Goal: Information Seeking & Learning: Learn about a topic

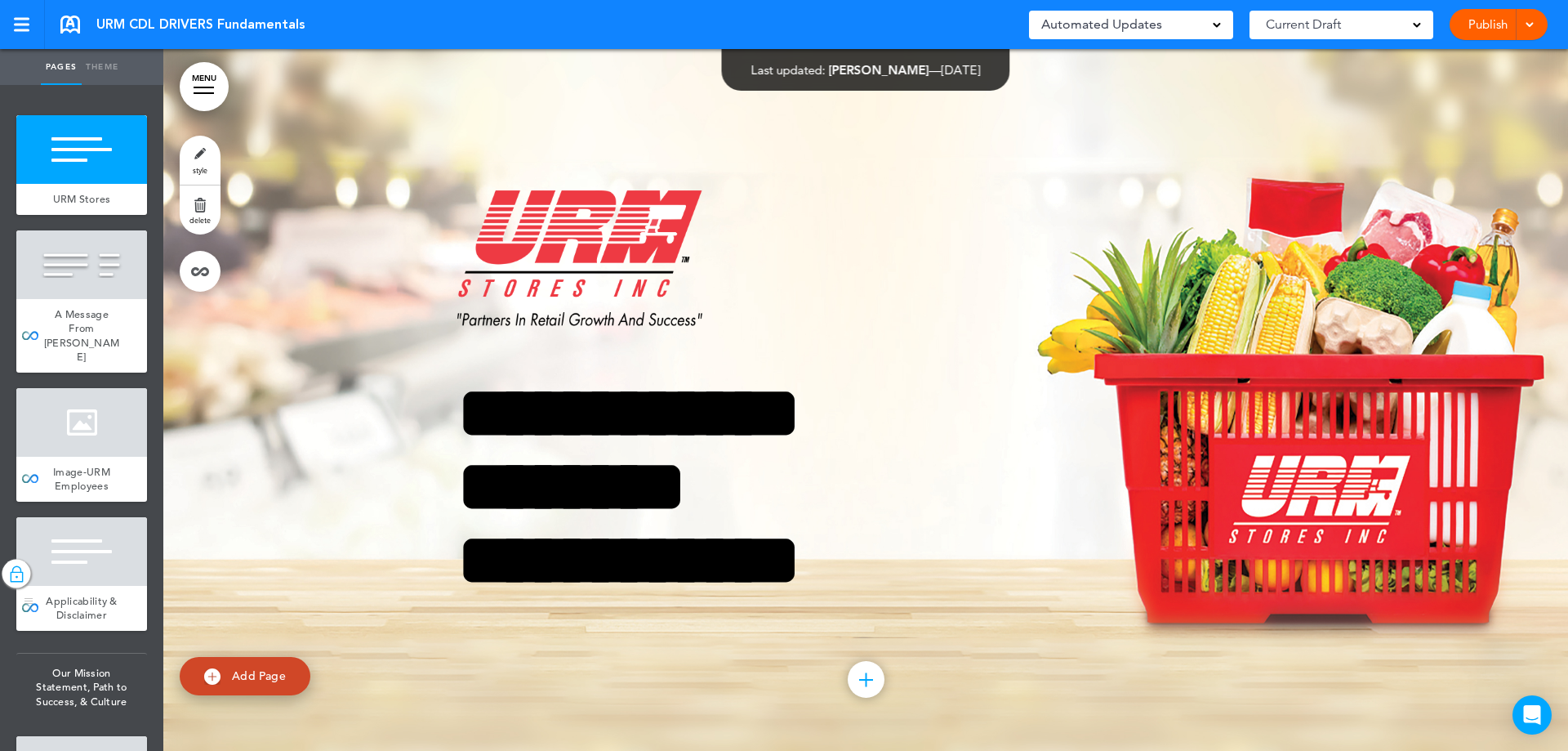
click at [78, 593] on span "Applicability & Disclaimer" at bounding box center [82, 608] width 72 height 29
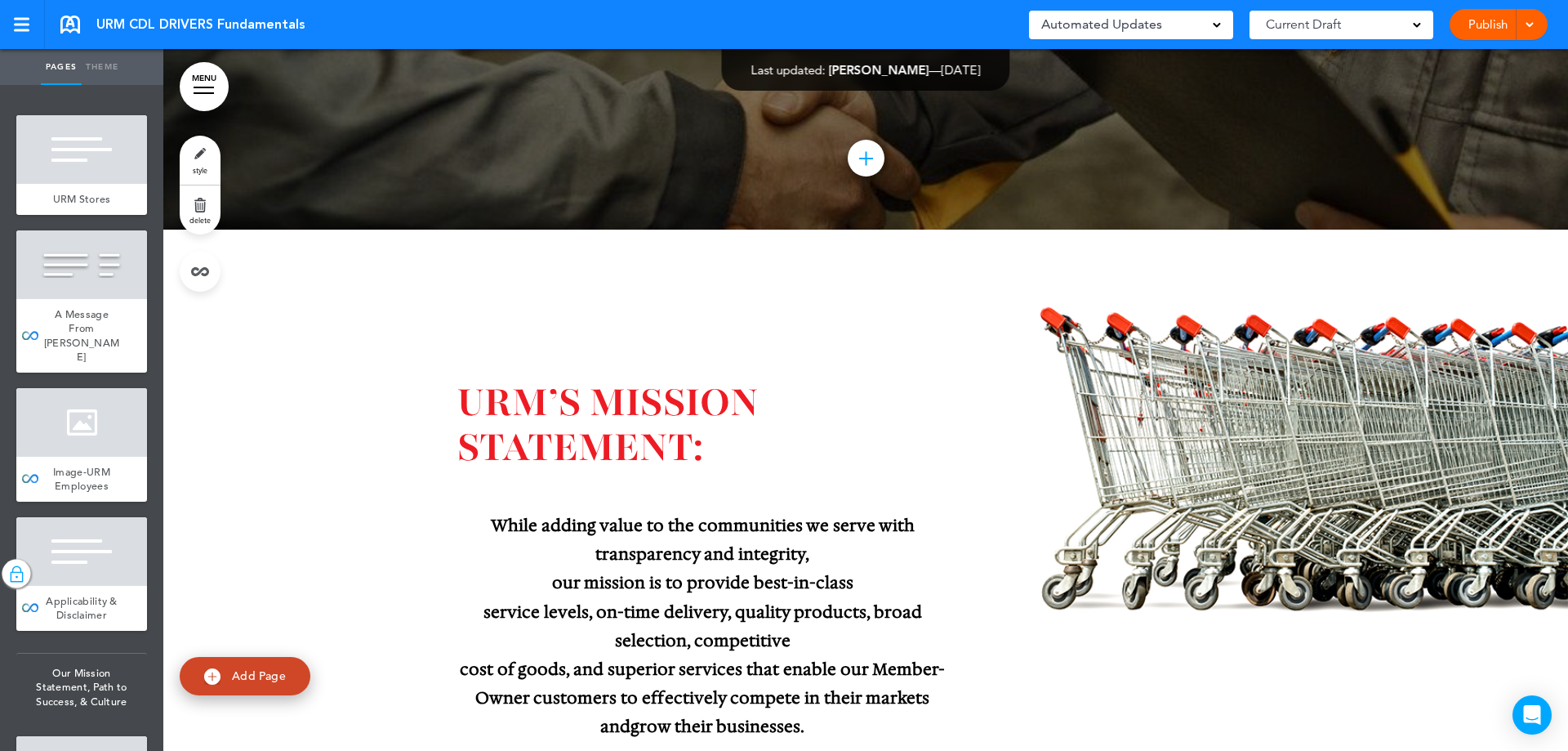
scroll to position [4655, 0]
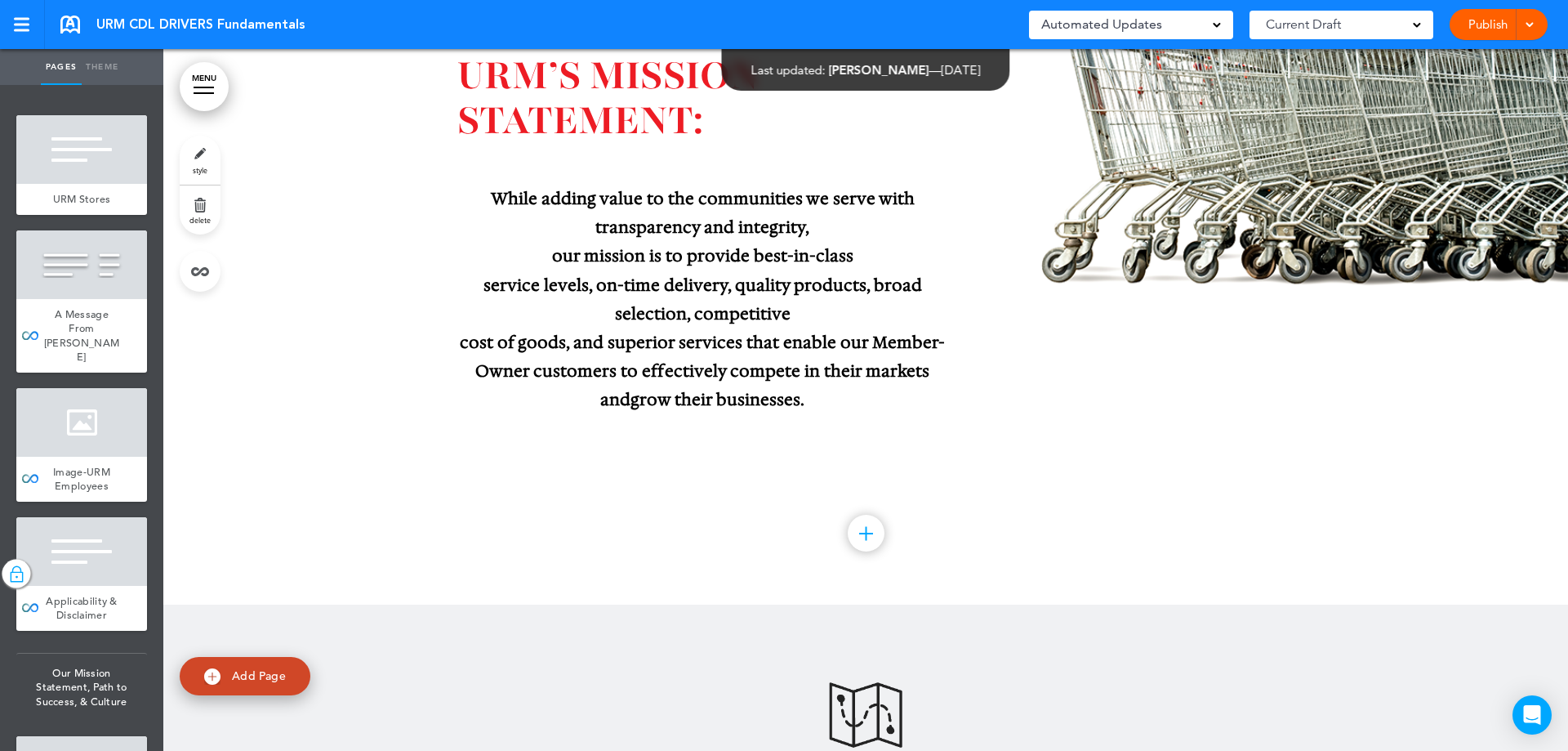
click at [214, 92] on link "MENU" at bounding box center [204, 87] width 49 height 49
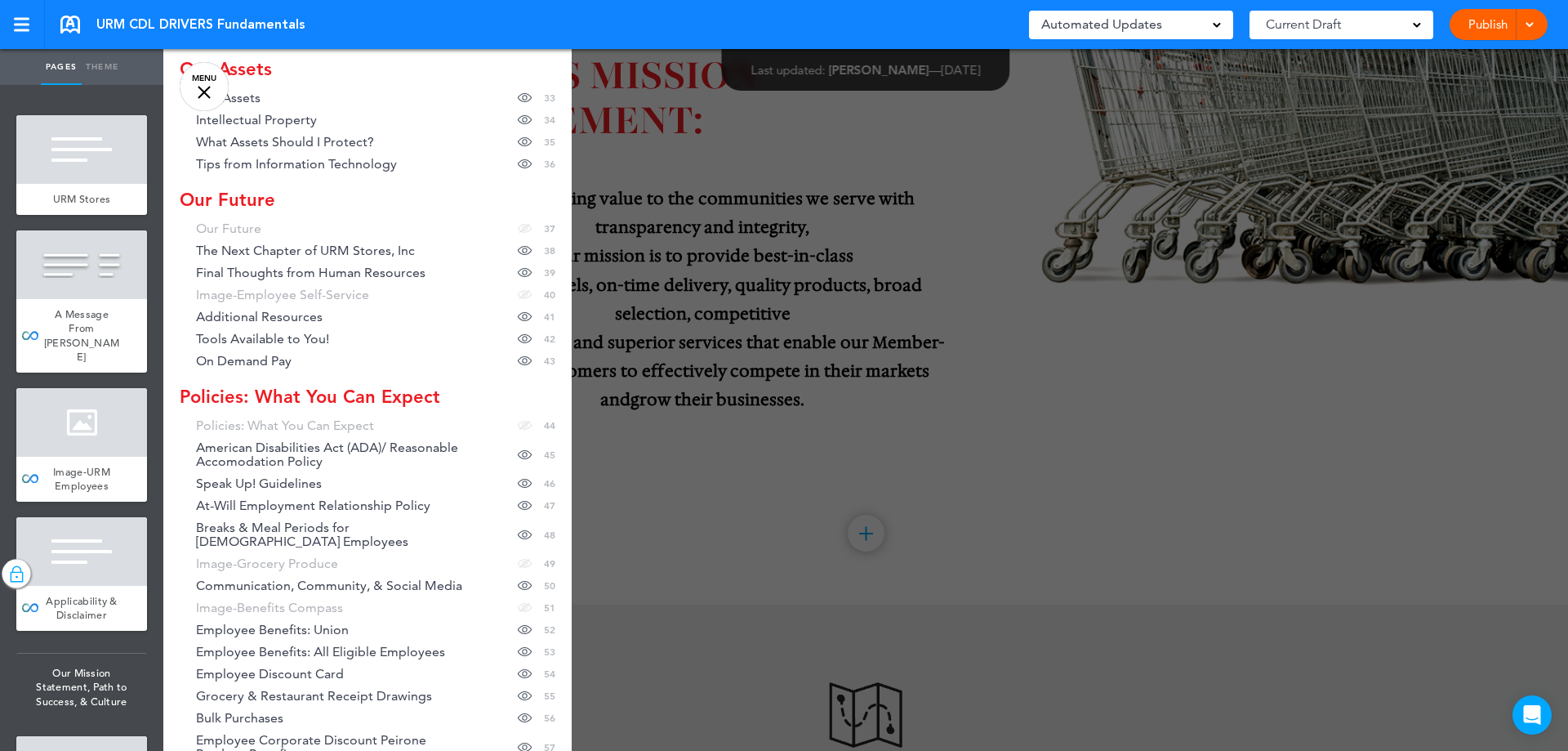
scroll to position [1144, 0]
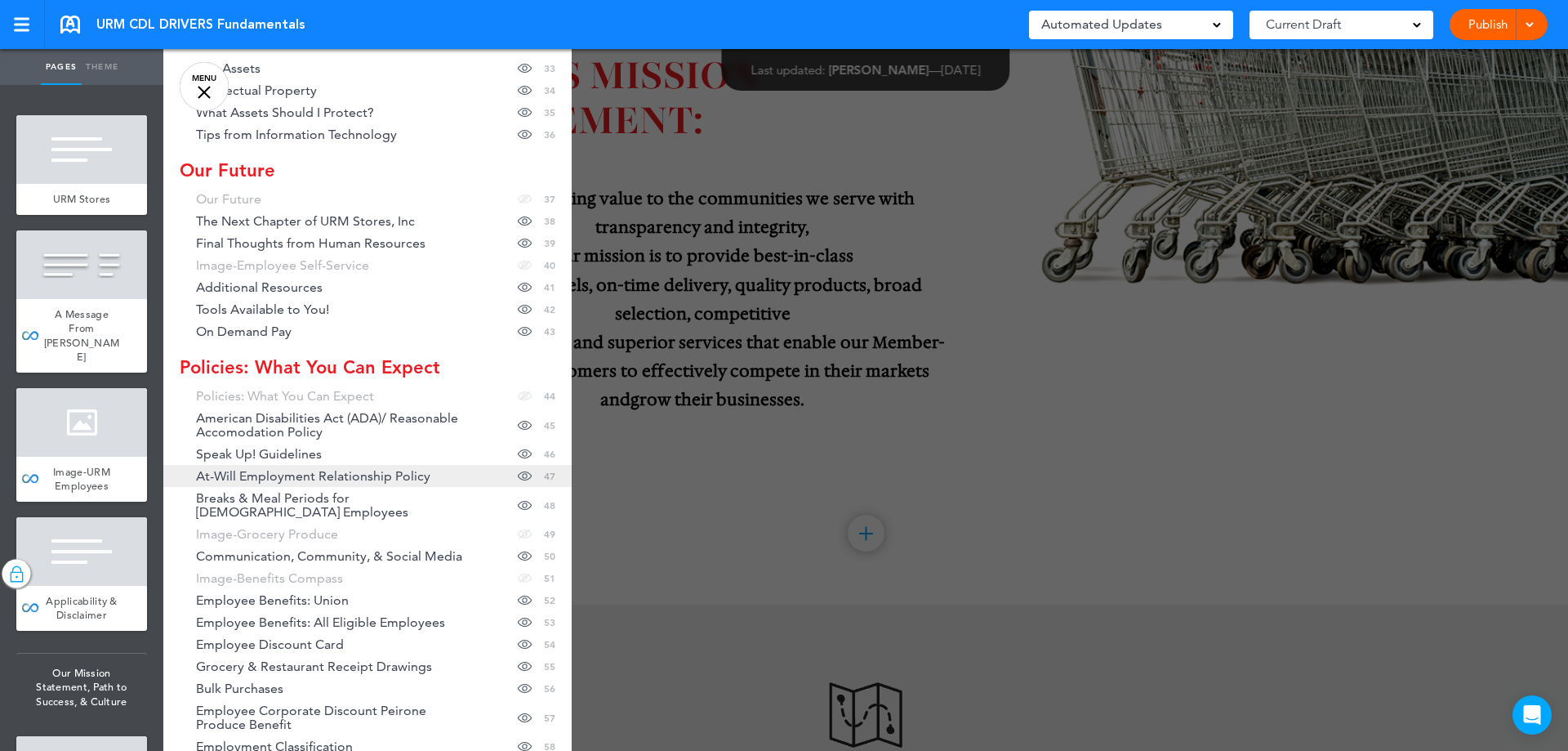
click at [421, 472] on span "At-Will Employment Relationship Policy" at bounding box center [312, 476] width 234 height 14
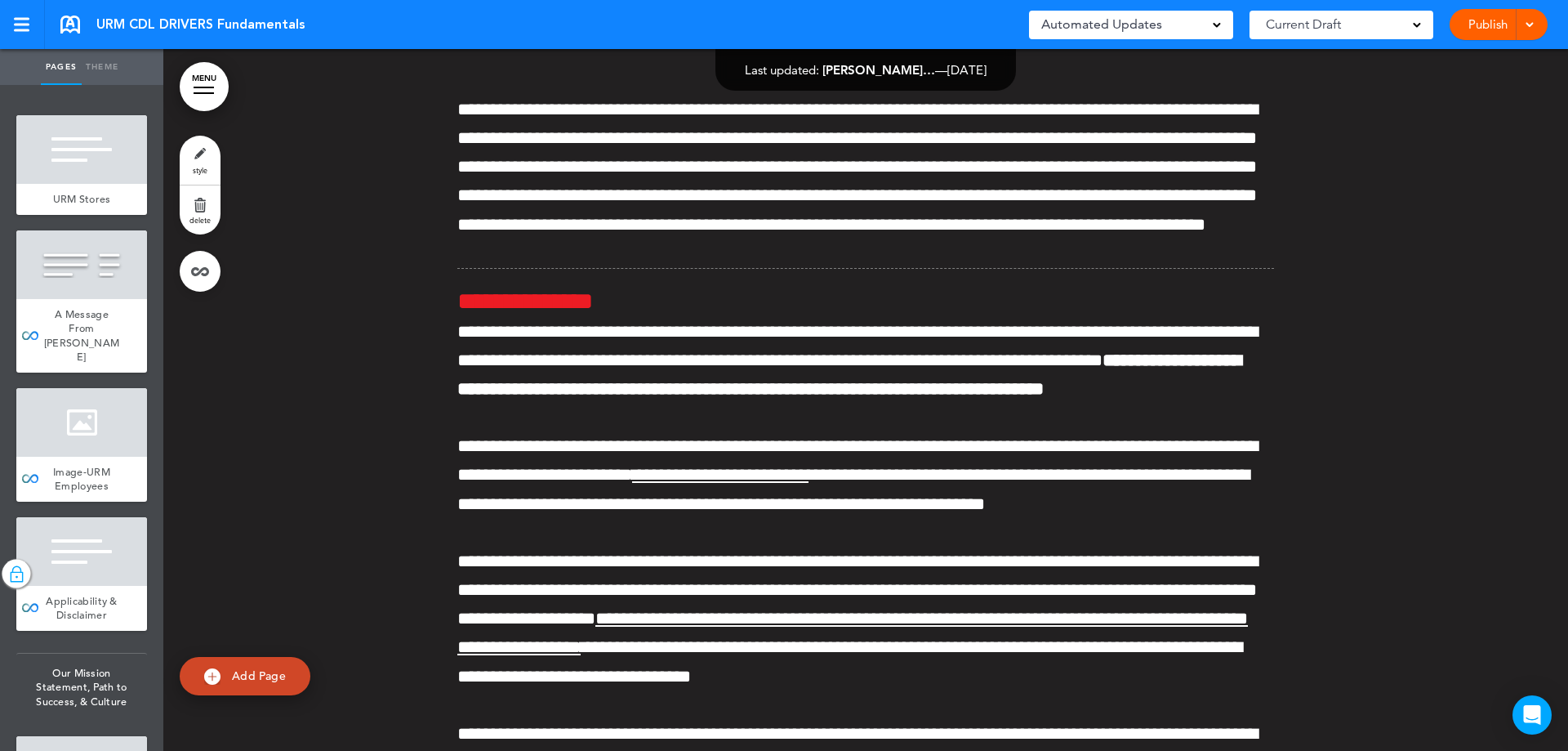
scroll to position [46558, 0]
click at [213, 79] on link "MENU" at bounding box center [204, 87] width 49 height 49
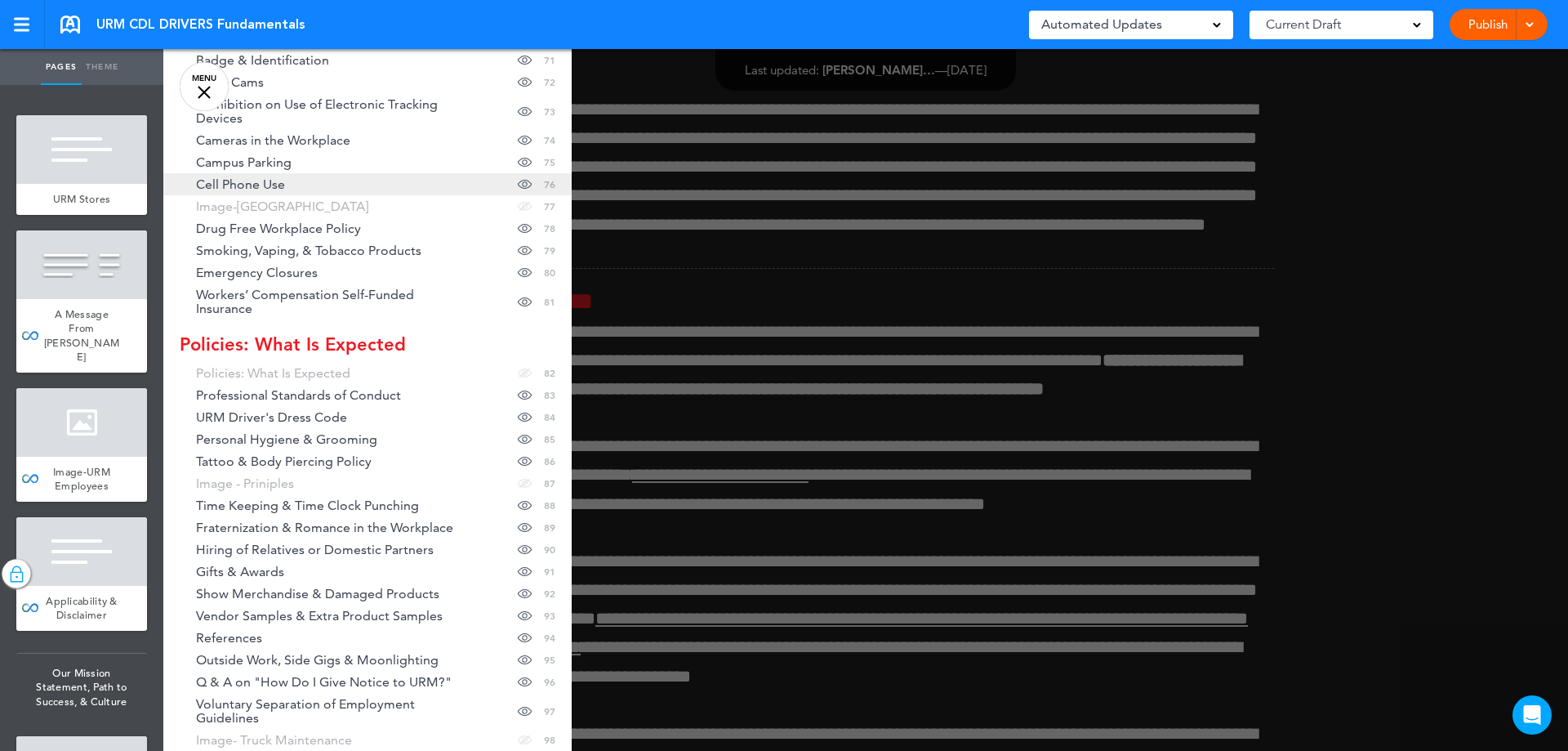
scroll to position [2205, 0]
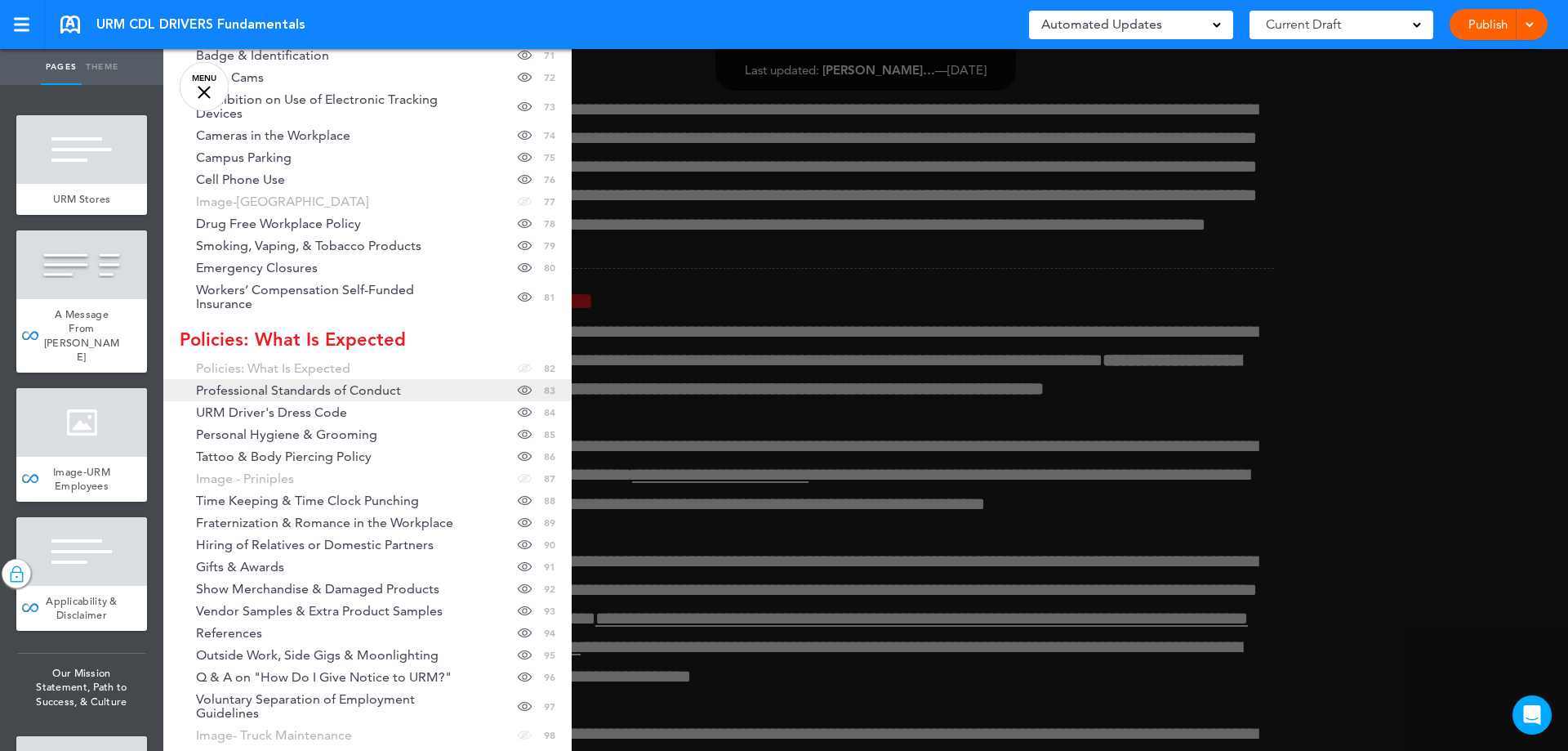
click at [433, 379] on link "Professional Standards of Conduct Hide page in table of contents 83" at bounding box center [368, 390] width 409 height 22
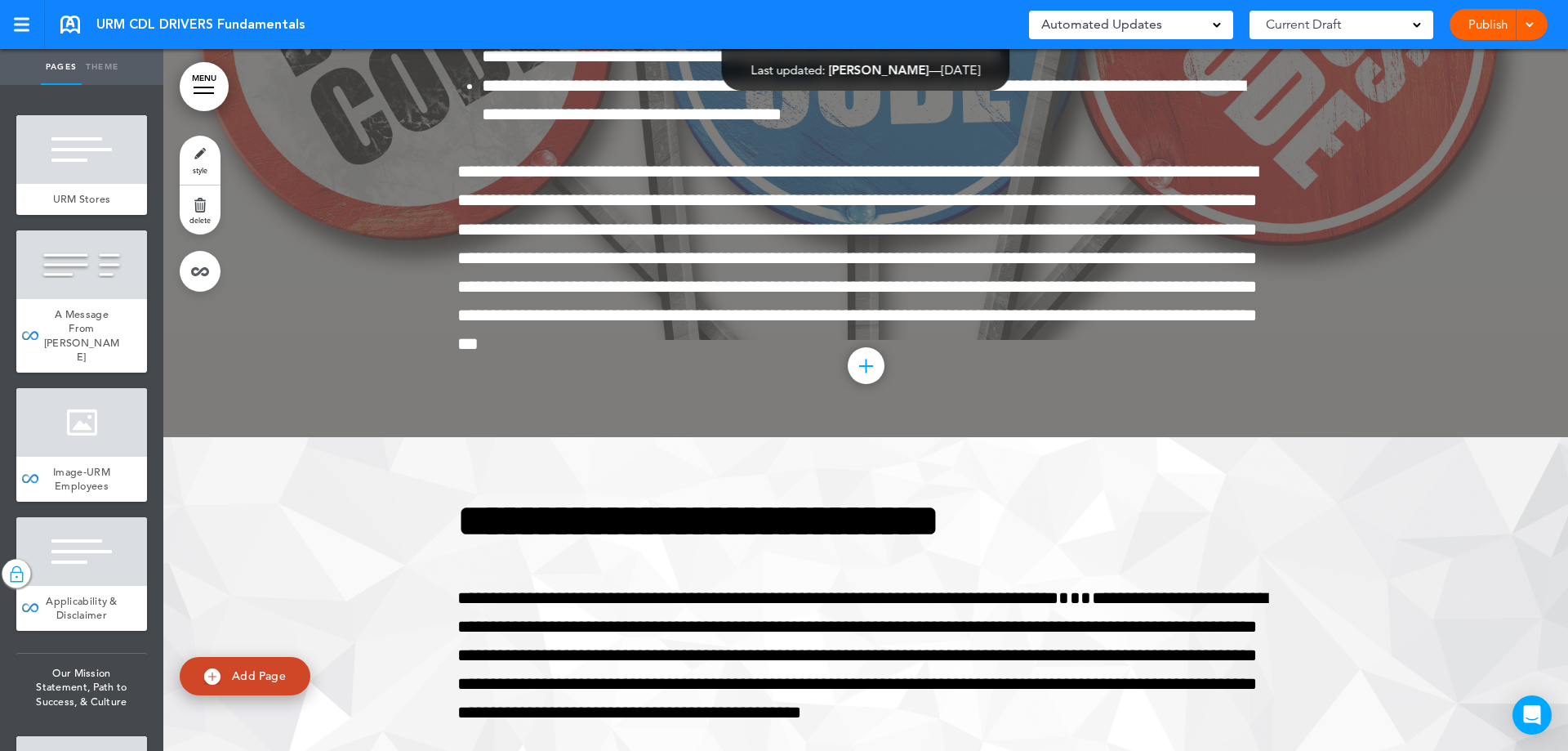
scroll to position [104873, 0]
click at [209, 81] on link "MENU" at bounding box center [204, 87] width 49 height 49
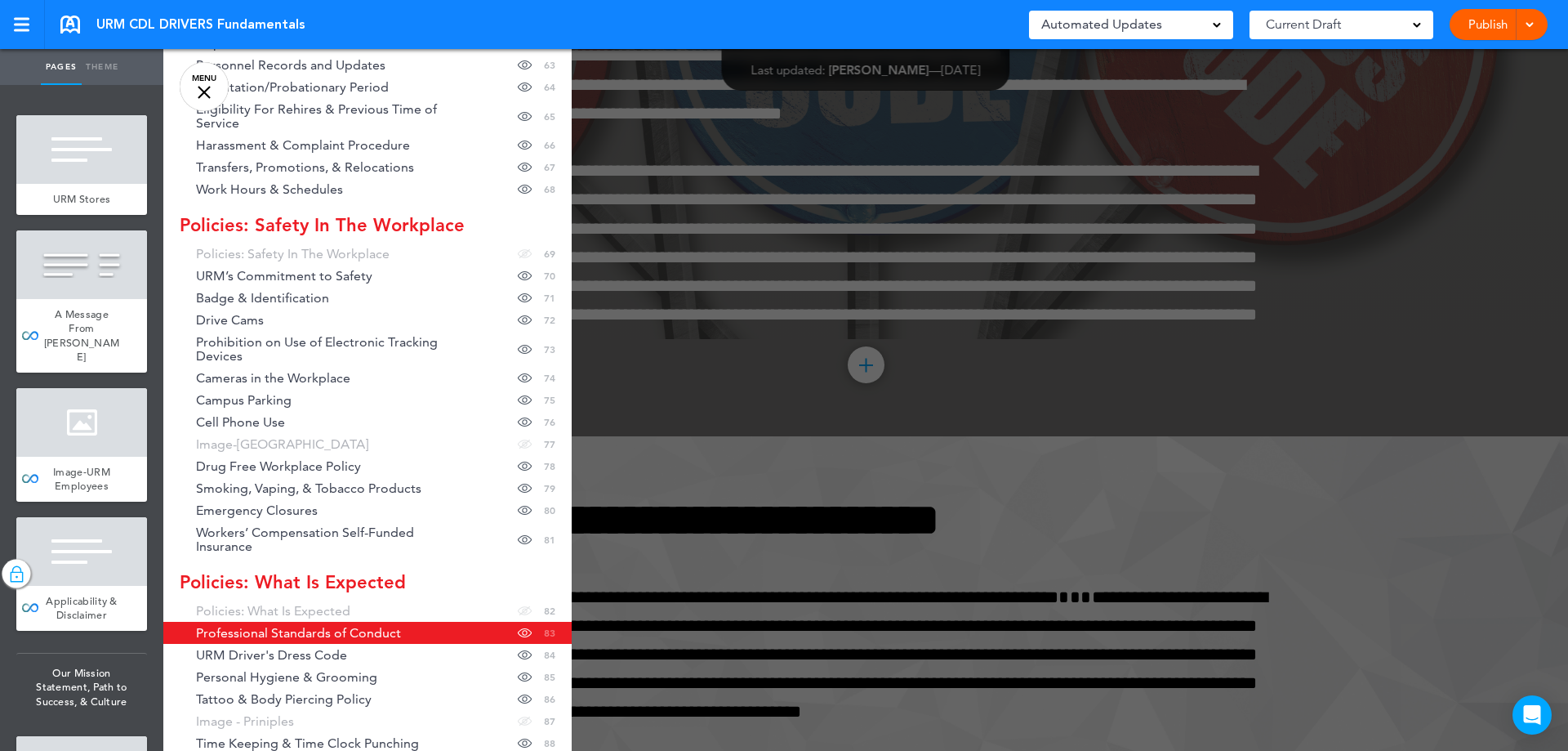
scroll to position [1961, 0]
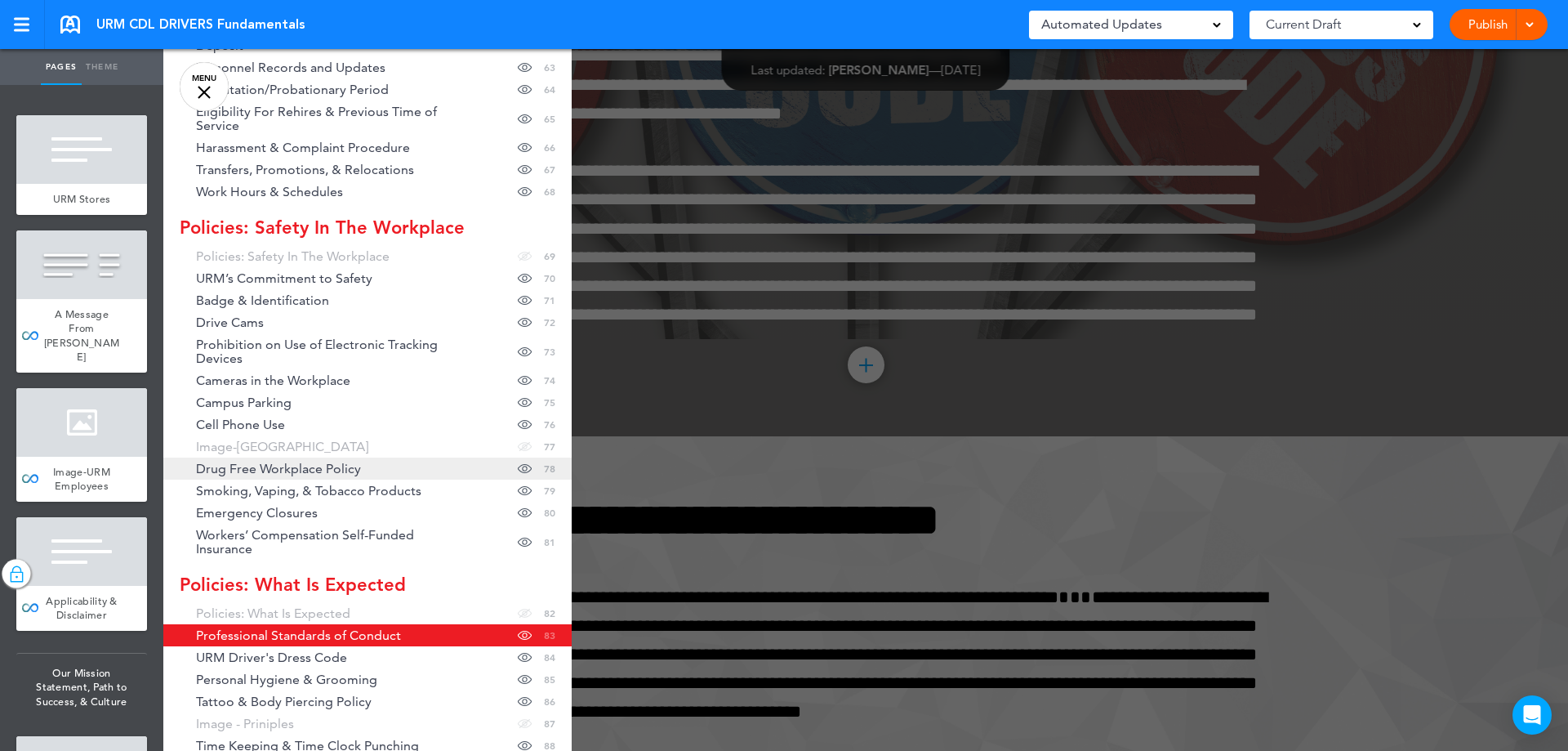
click at [397, 459] on link "Drug Free Workplace Policy Hide page in table of contents 78" at bounding box center [368, 468] width 409 height 22
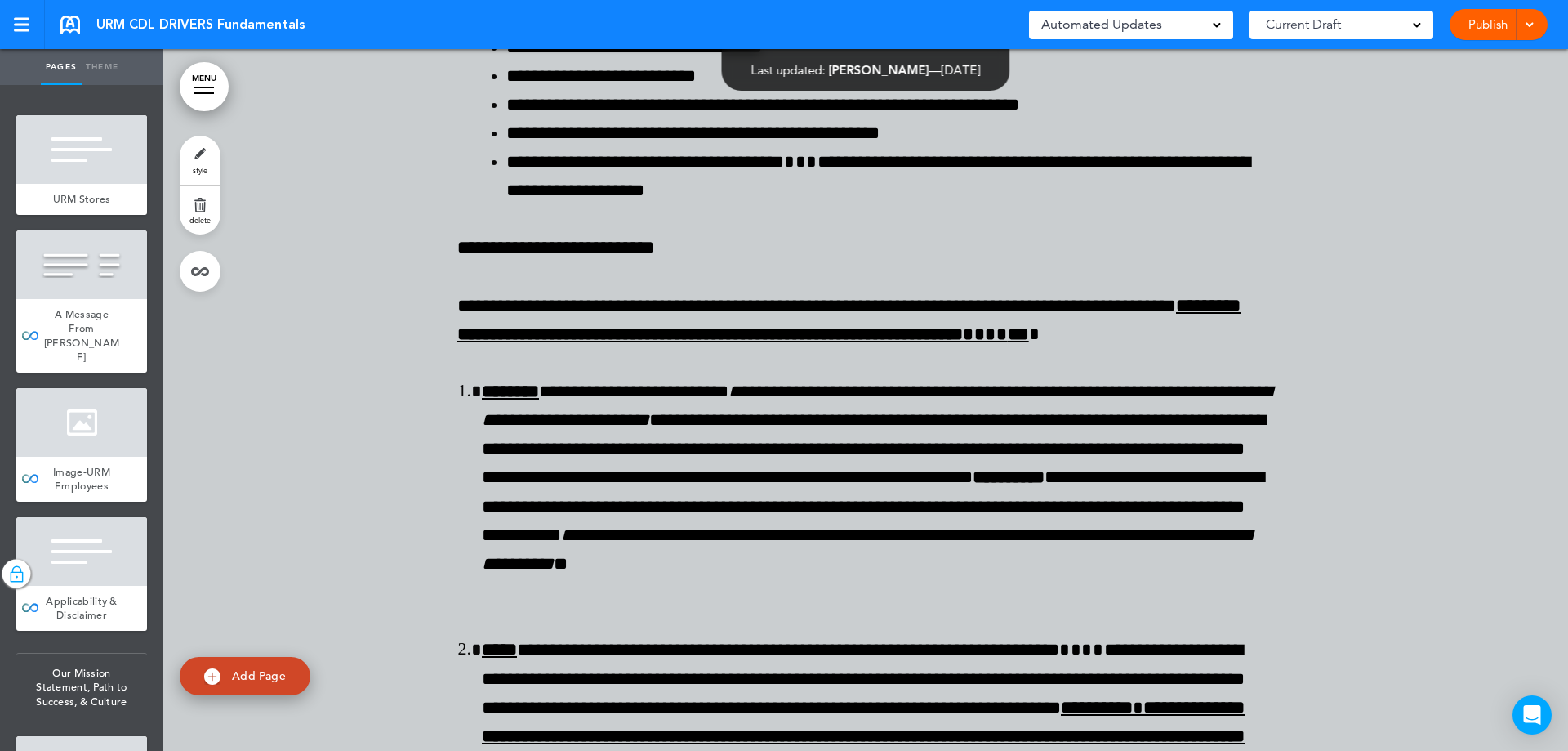
scroll to position [91859, 0]
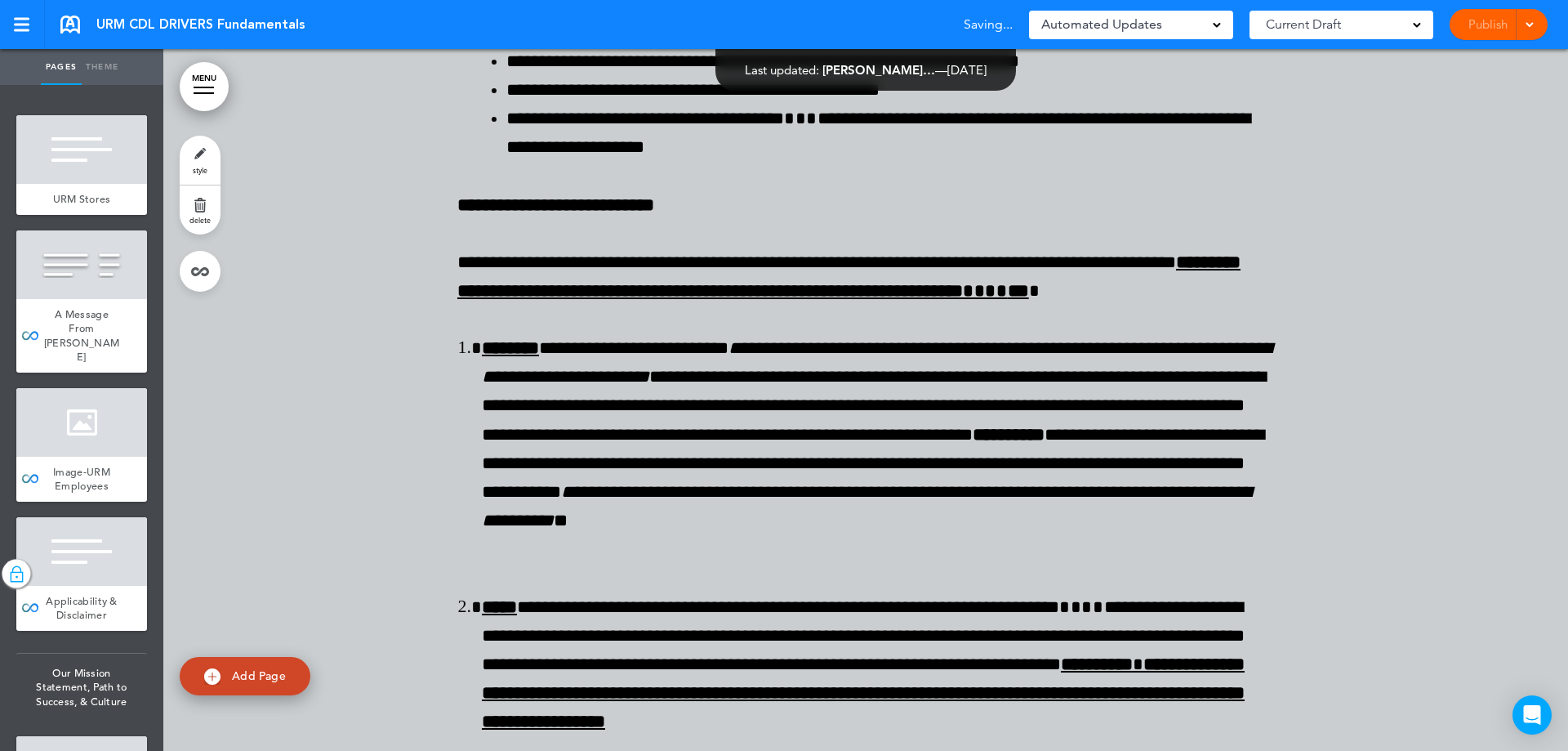
click at [198, 93] on div at bounding box center [203, 93] width 20 height 2
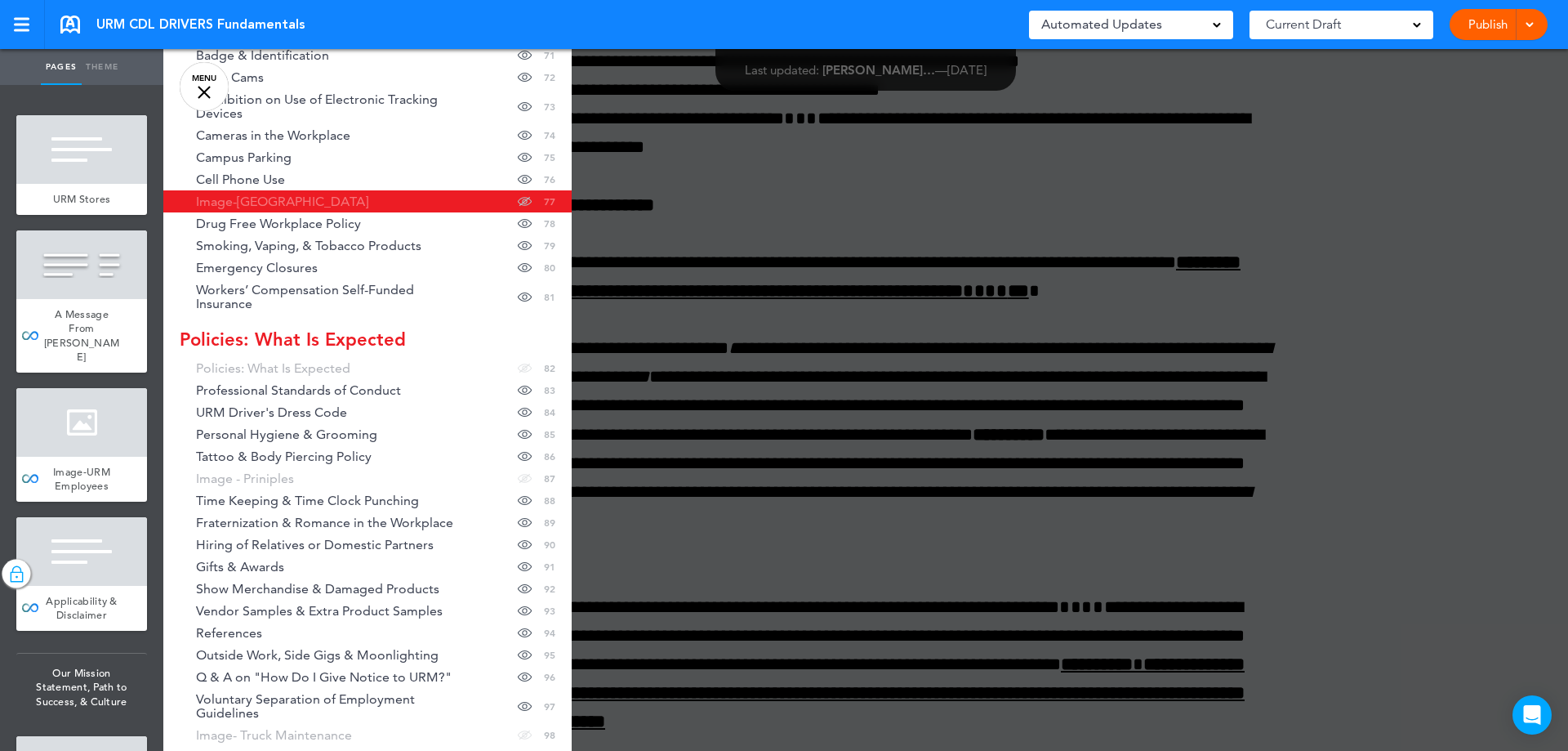
scroll to position [2124, 0]
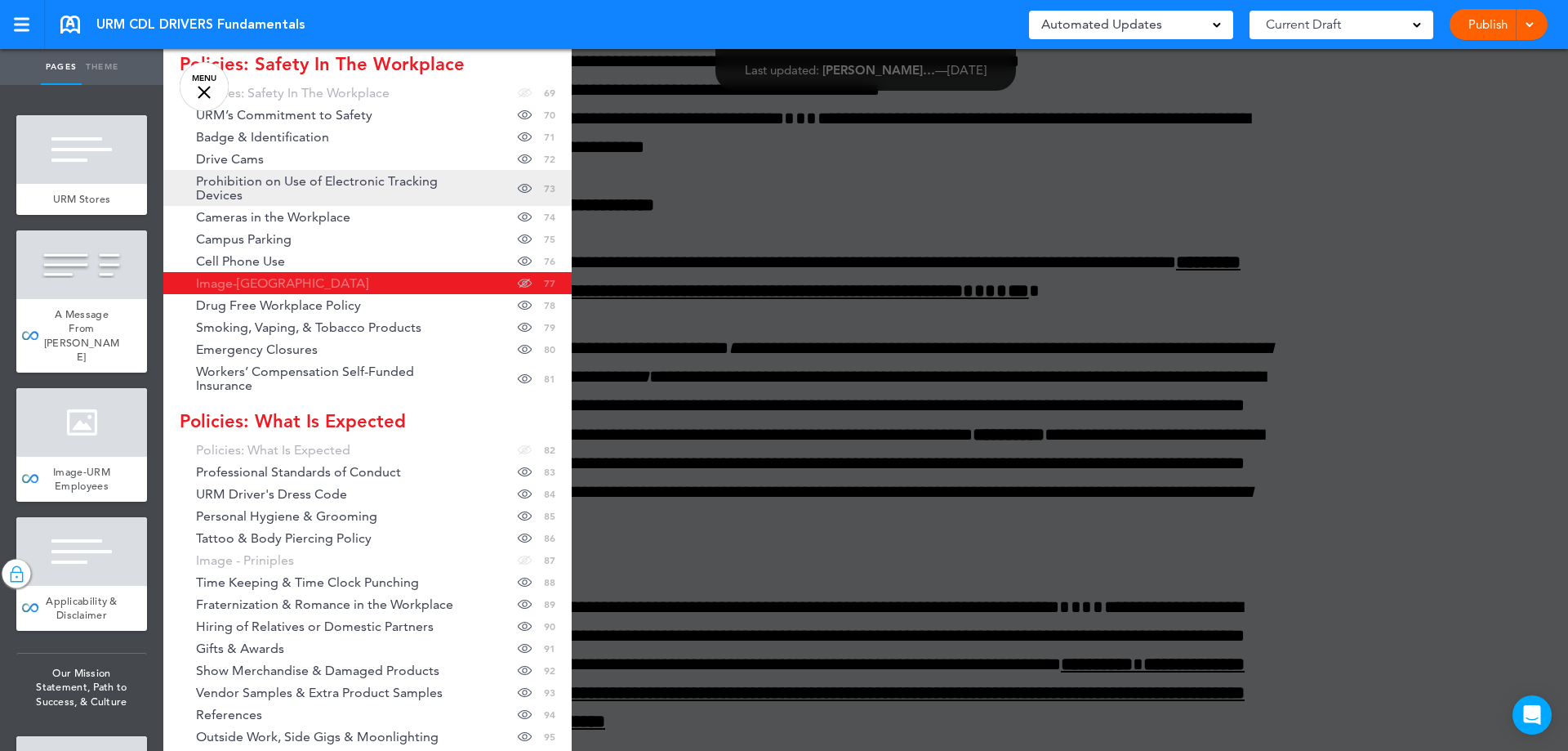
click at [317, 174] on span "Prohibition on Use of Electronic Tracking Devices" at bounding box center [330, 187] width 270 height 28
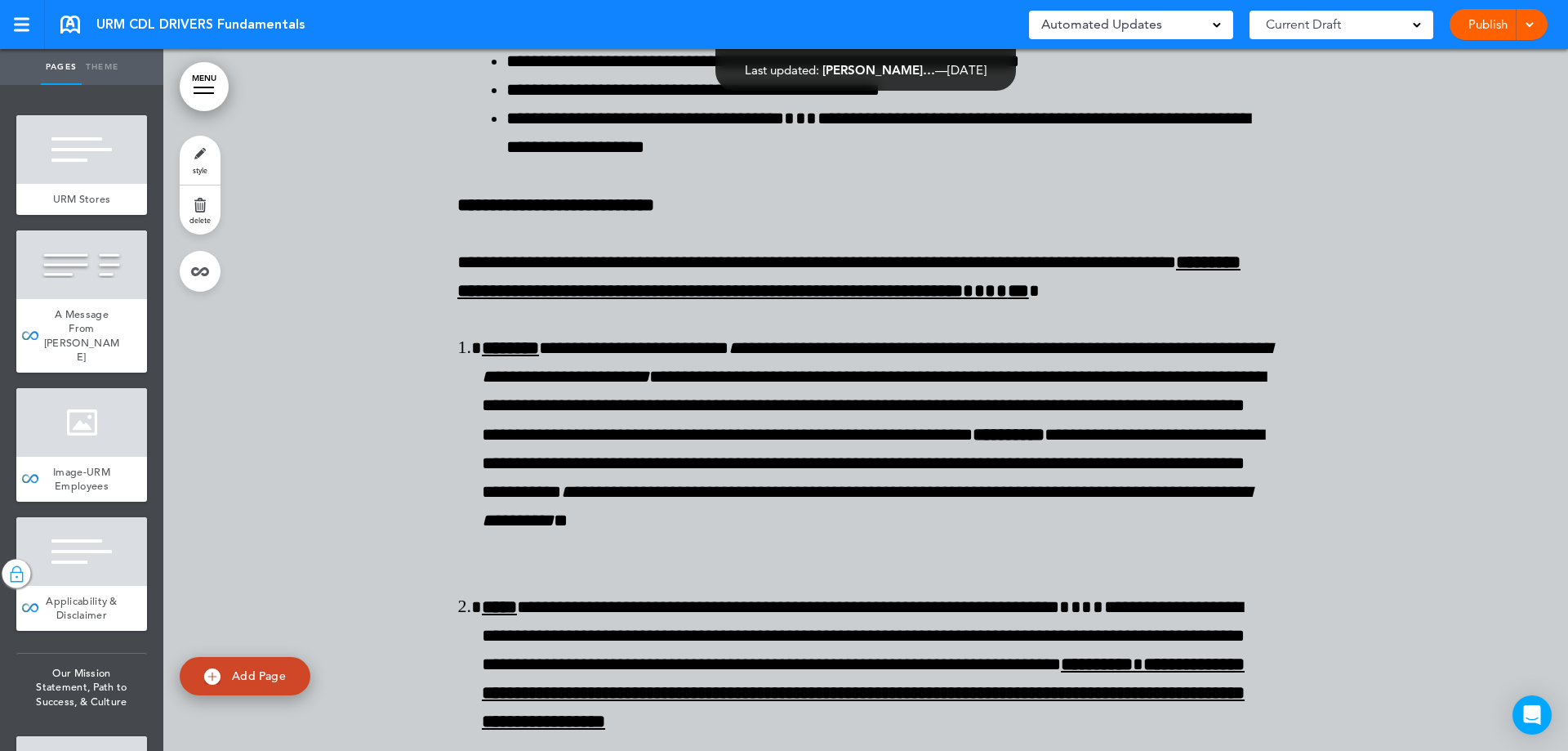
scroll to position [83686, 0]
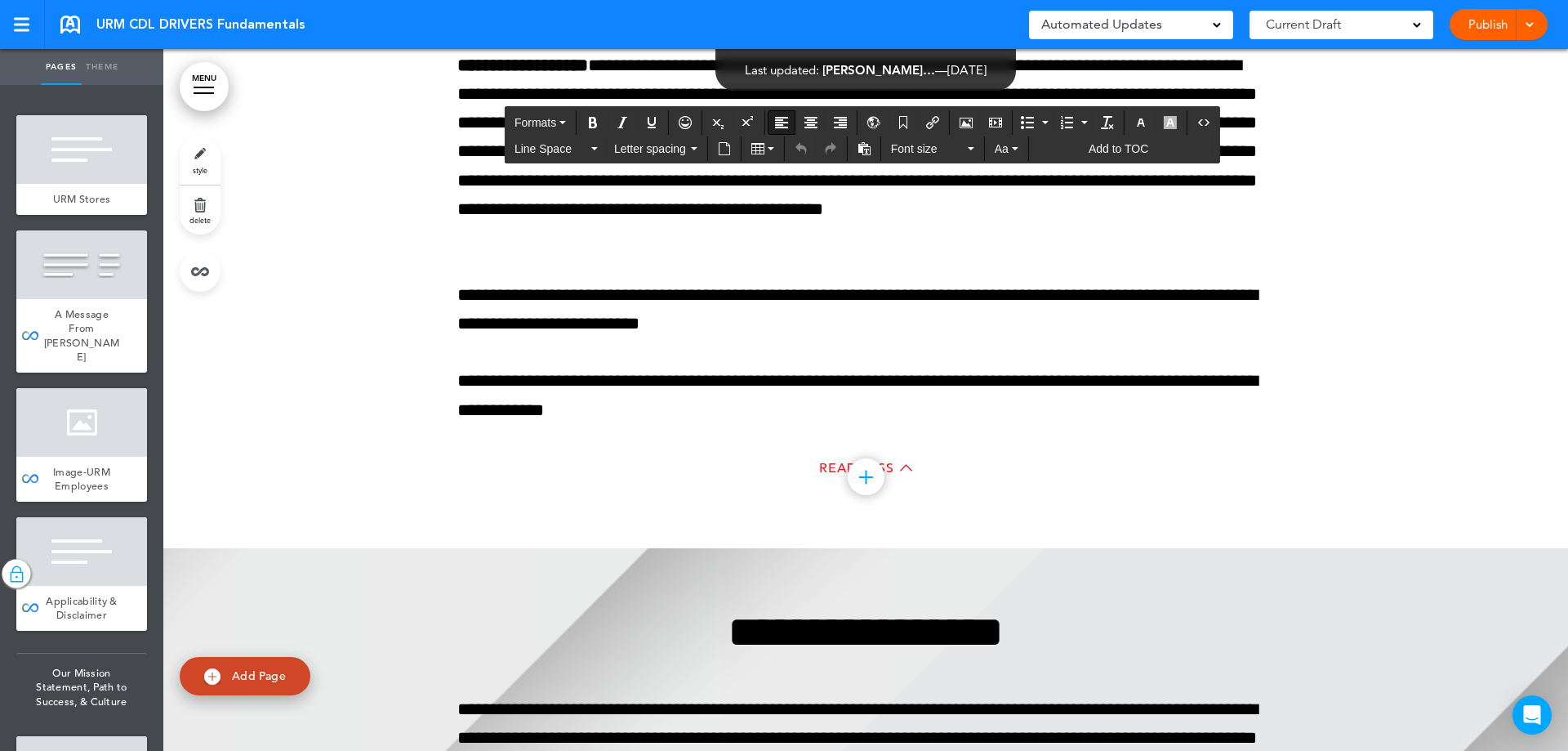
drag, startPoint x: 649, startPoint y: 232, endPoint x: 625, endPoint y: 227, distance: 24.5
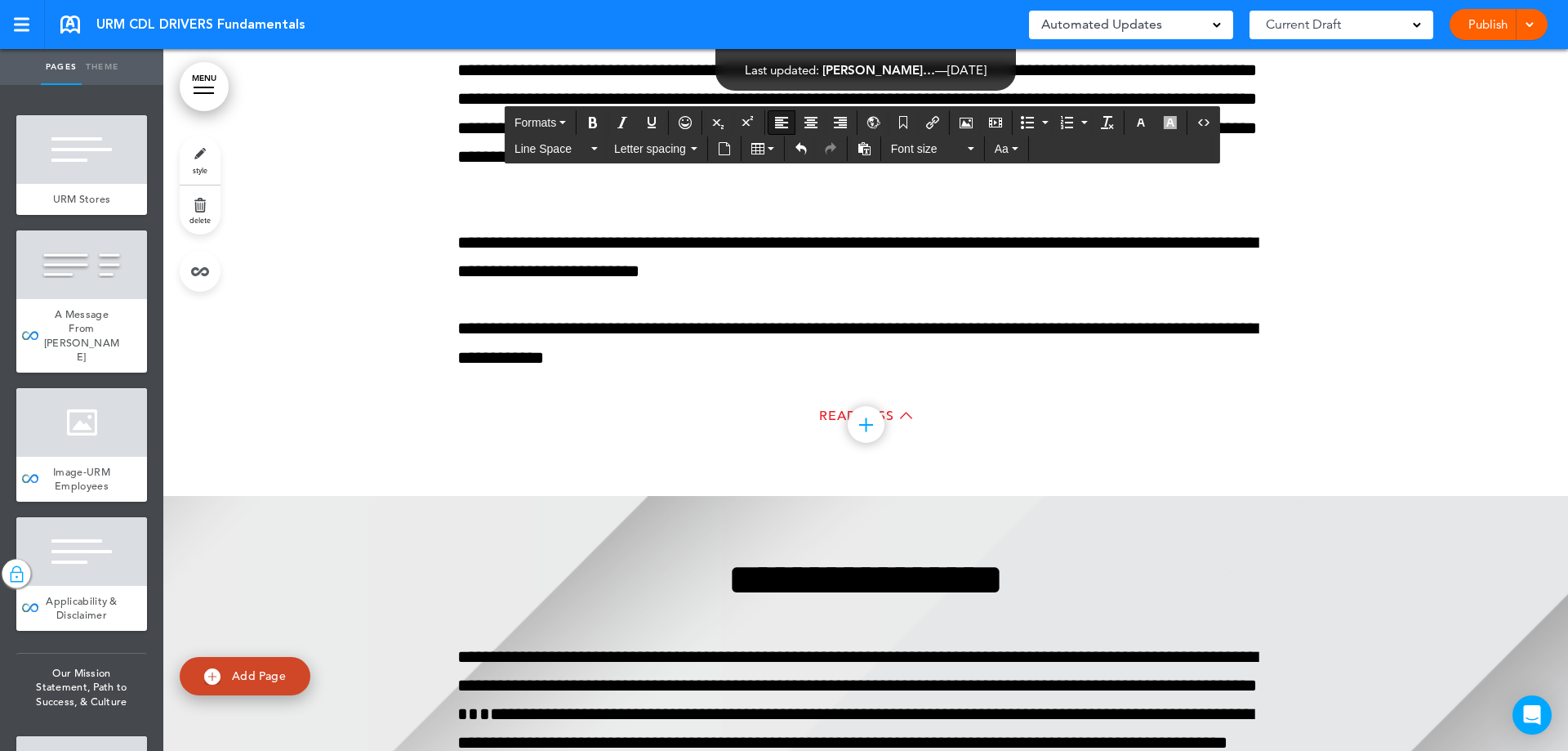
scroll to position [83768, 0]
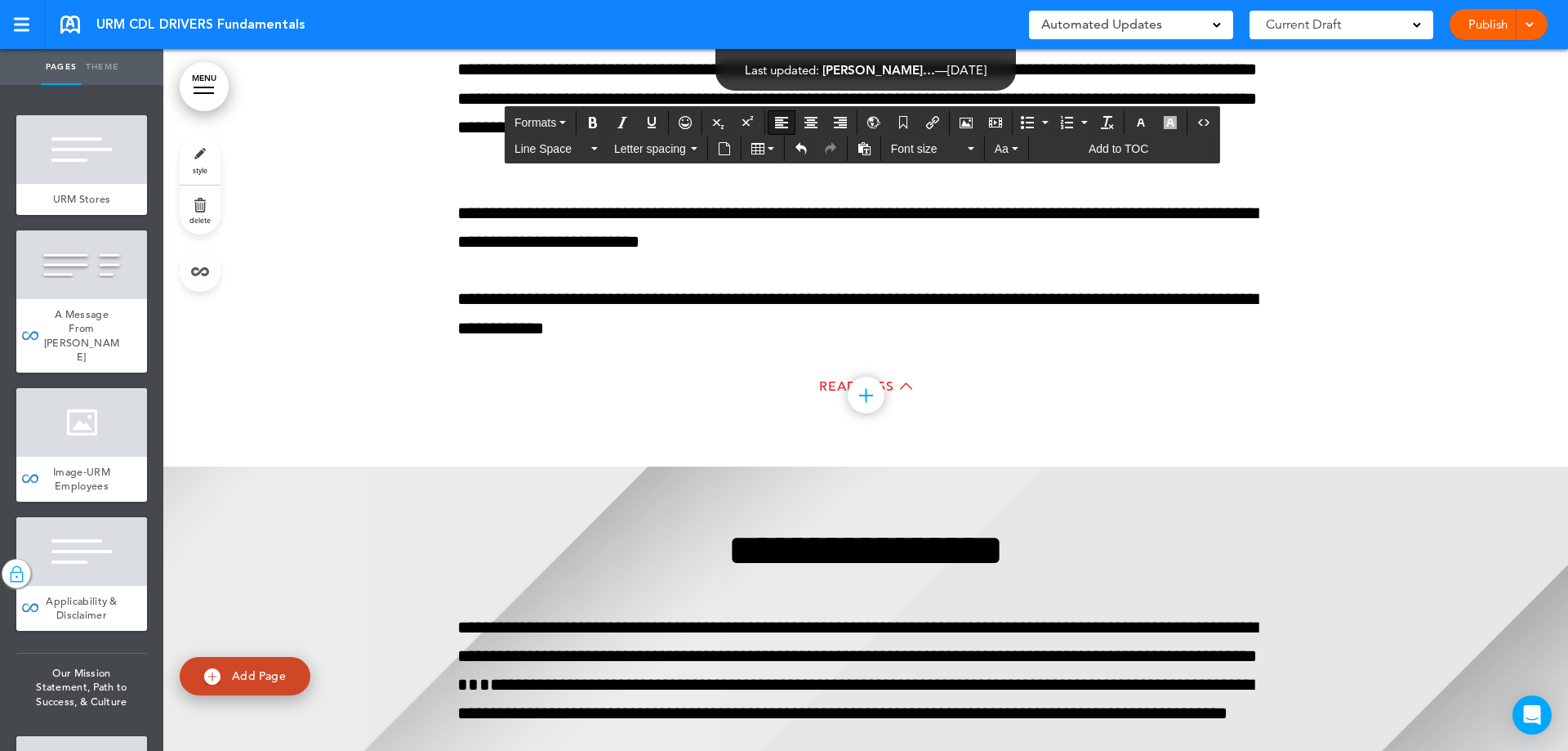
drag, startPoint x: 853, startPoint y: 315, endPoint x: 388, endPoint y: 289, distance: 465.7
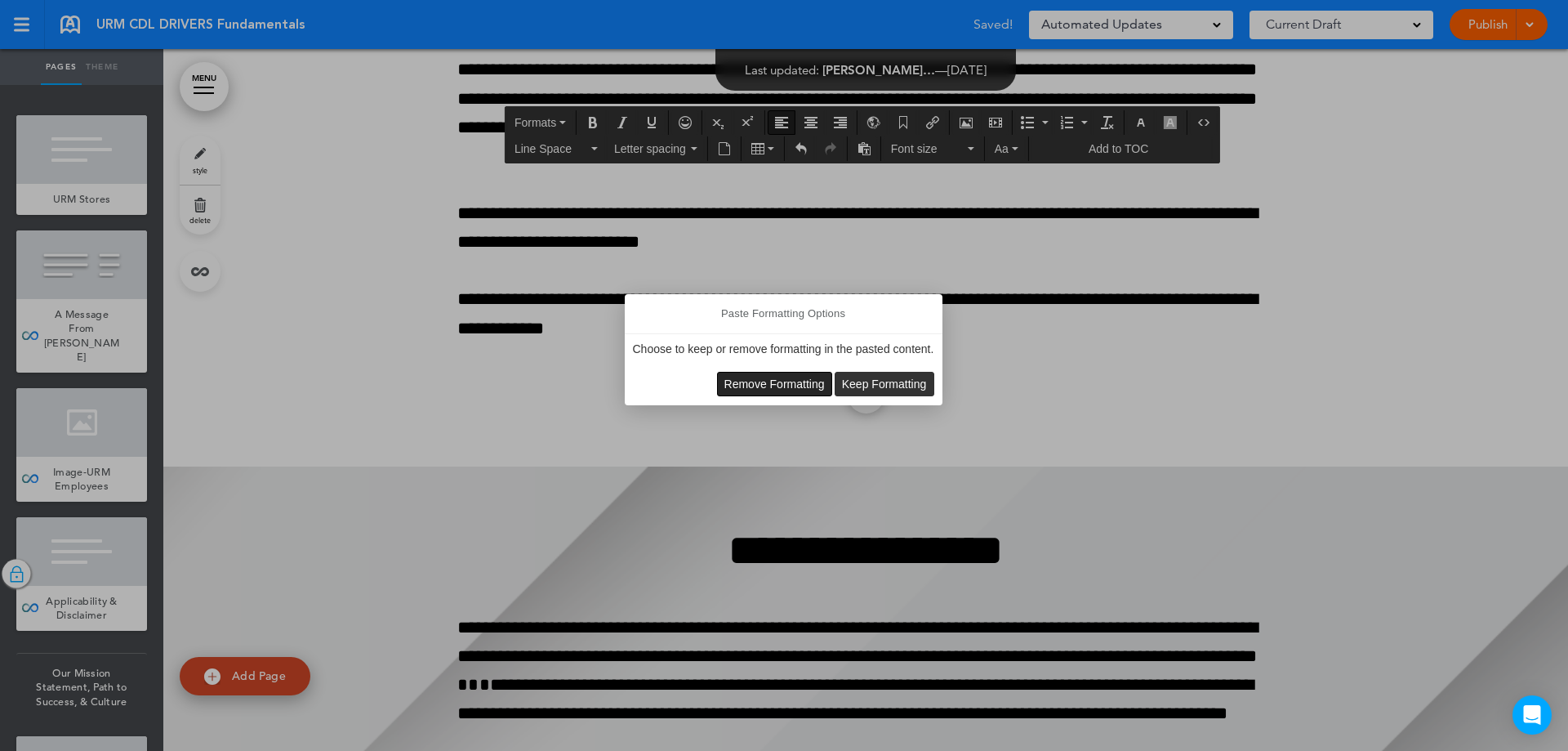
click at [758, 387] on span "Remove Formatting" at bounding box center [775, 383] width 100 height 13
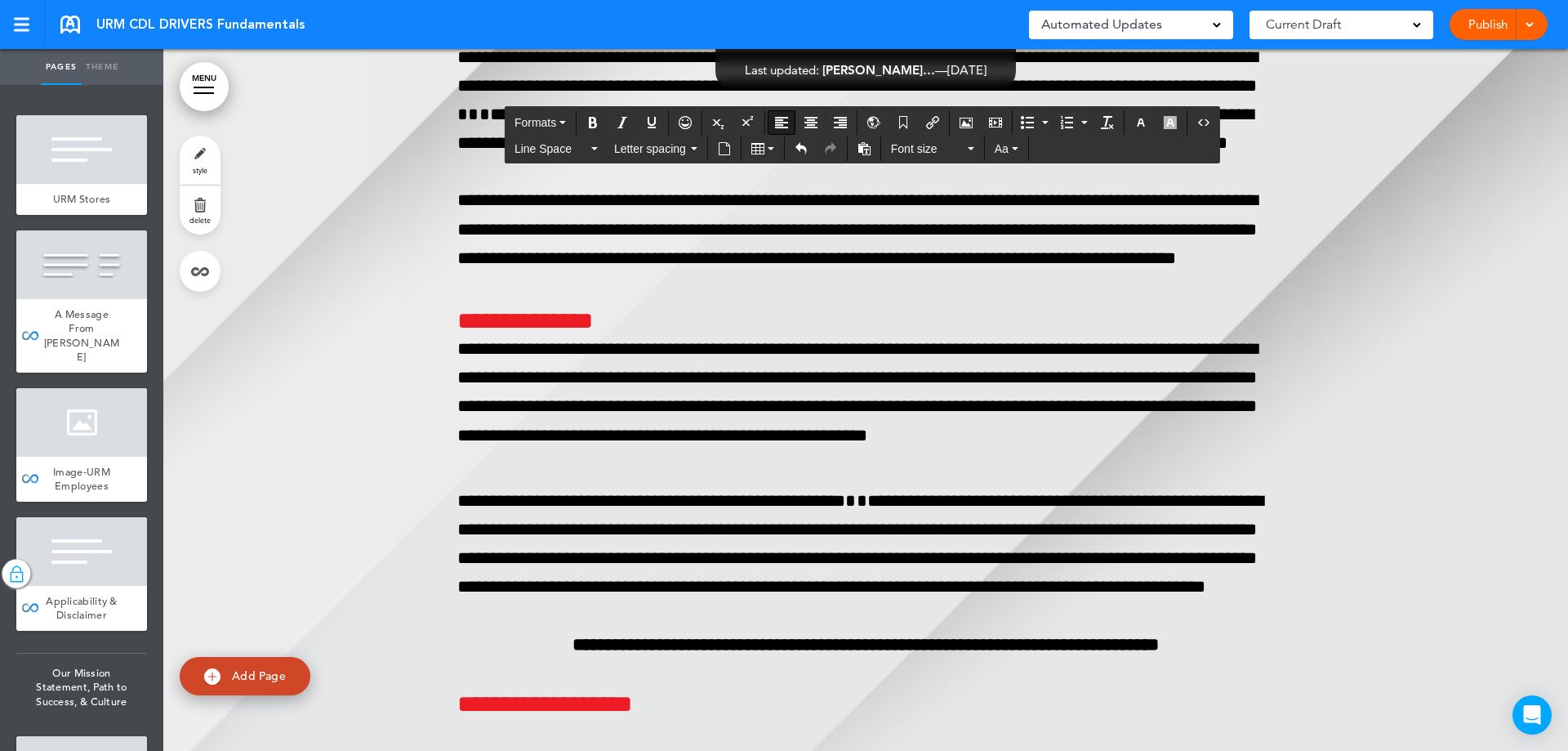
scroll to position [84340, 0]
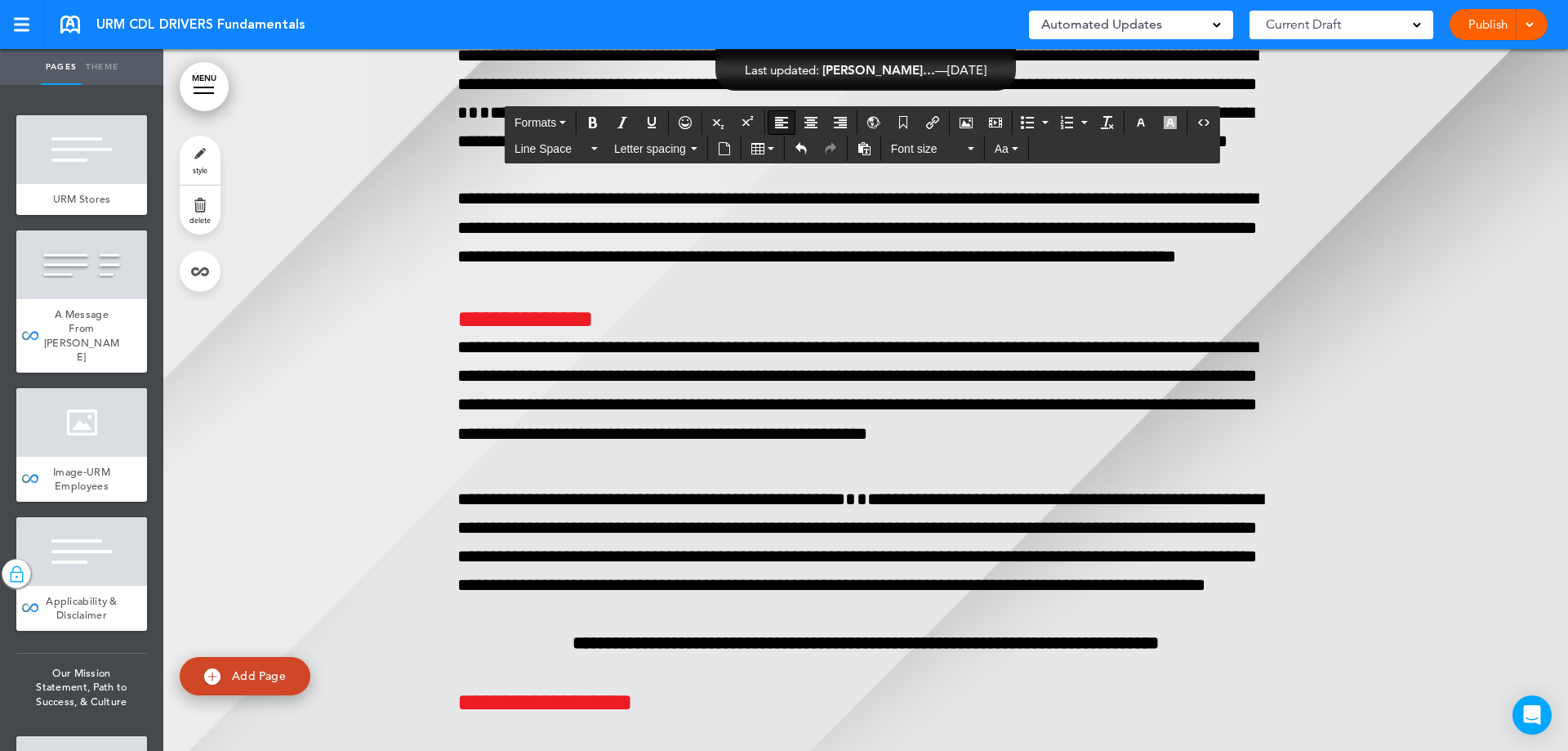
drag, startPoint x: 736, startPoint y: 419, endPoint x: 426, endPoint y: 343, distance: 319.2
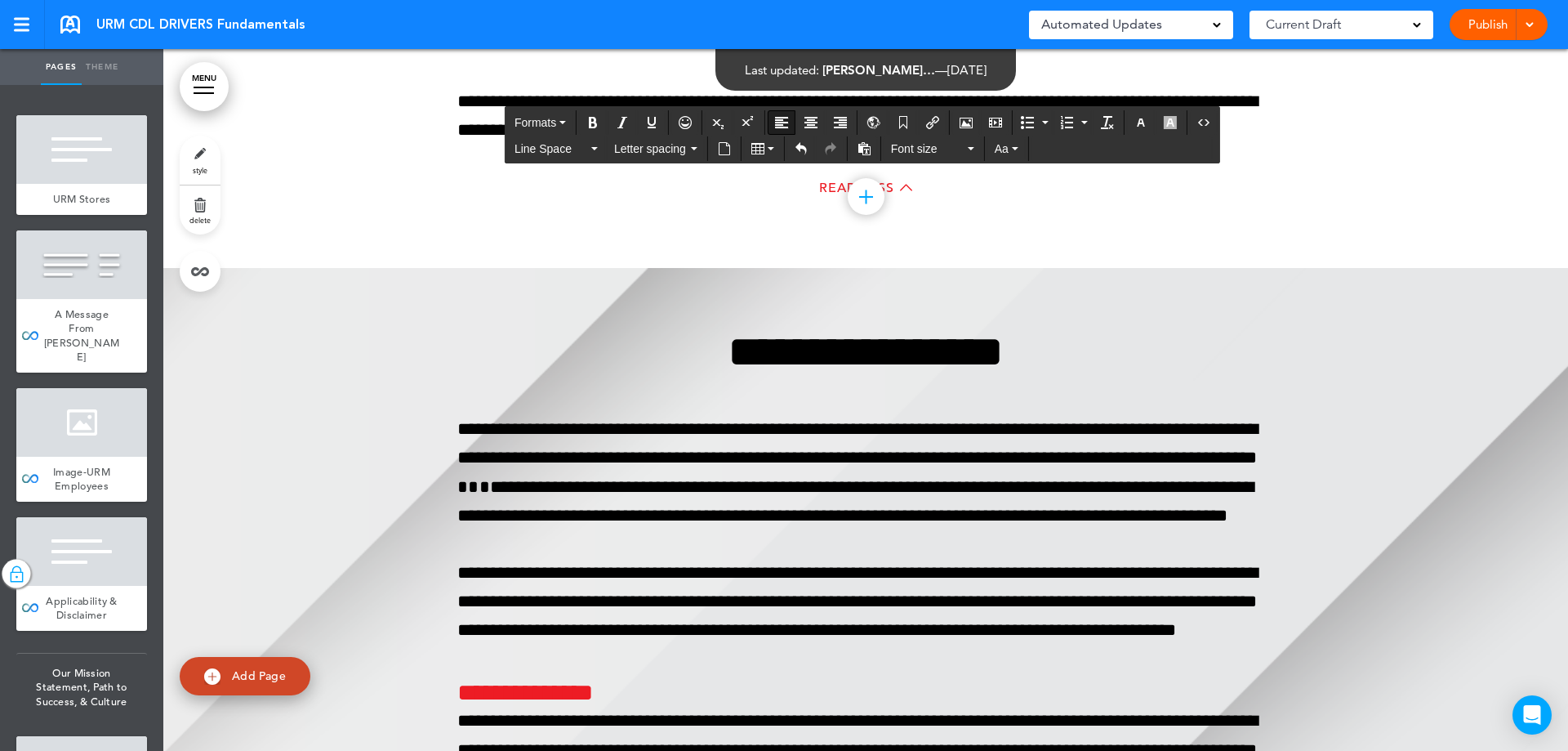
scroll to position [83850, 0]
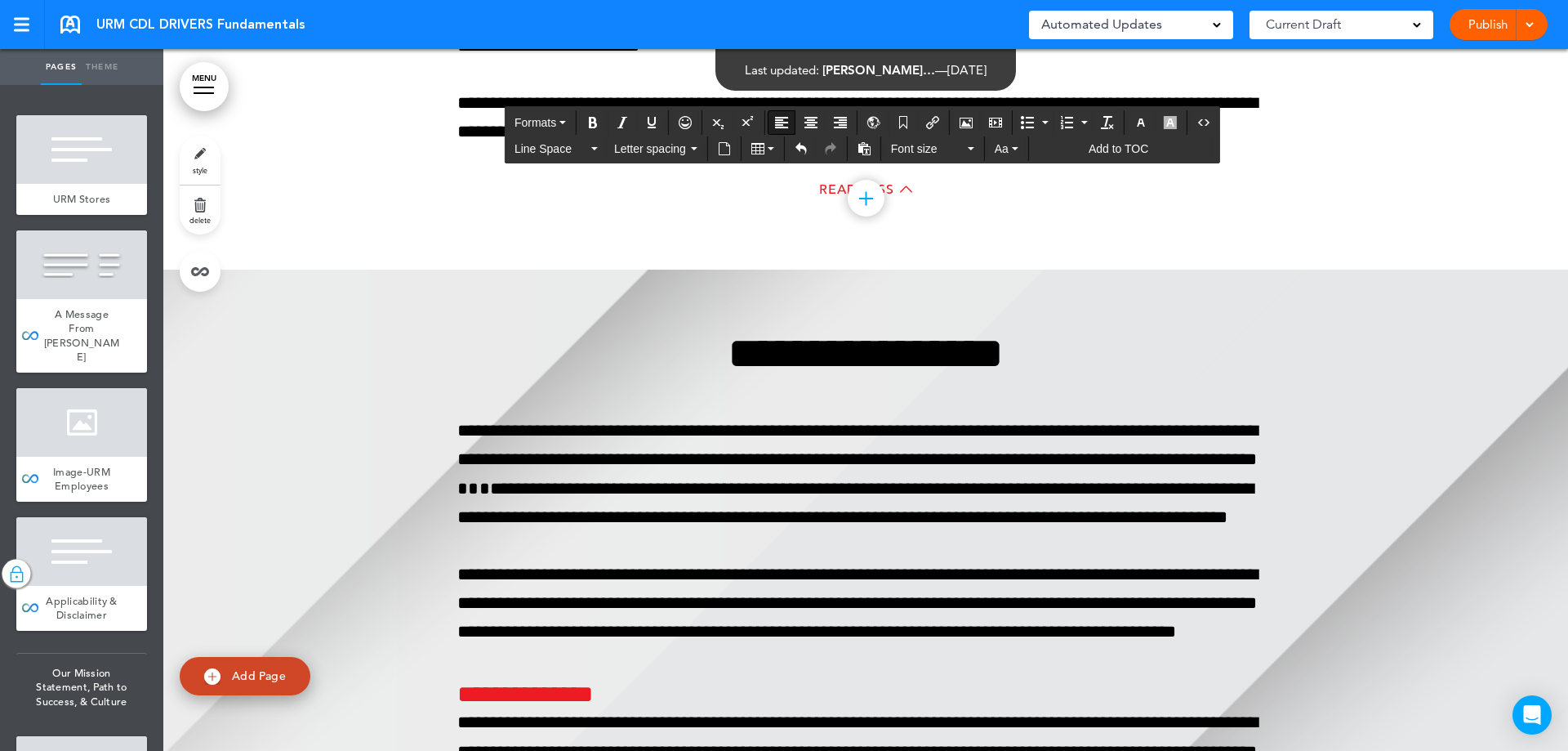
drag, startPoint x: 1253, startPoint y: 465, endPoint x: 319, endPoint y: 331, distance: 943.6
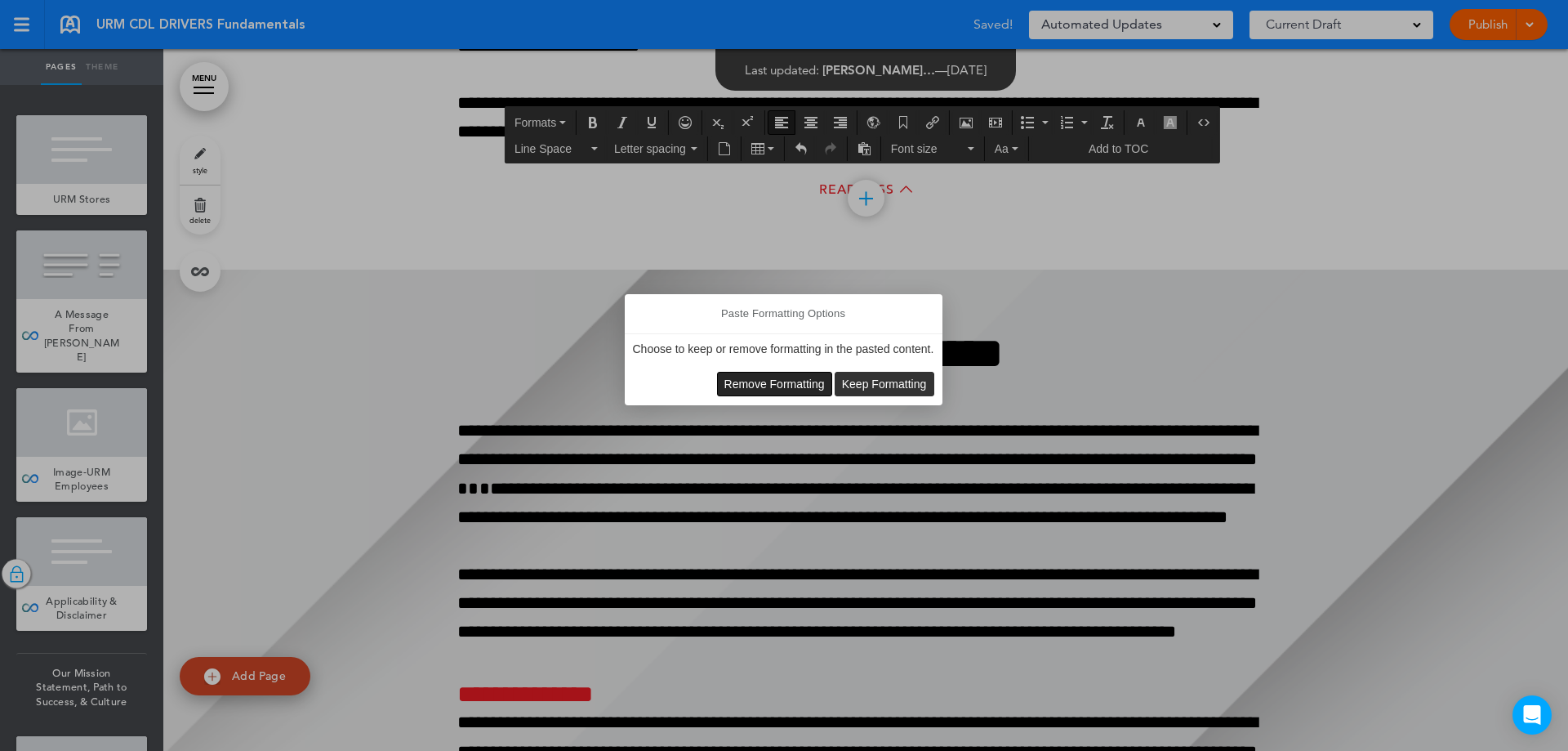
click at [730, 382] on span "Remove Formatting" at bounding box center [775, 383] width 100 height 13
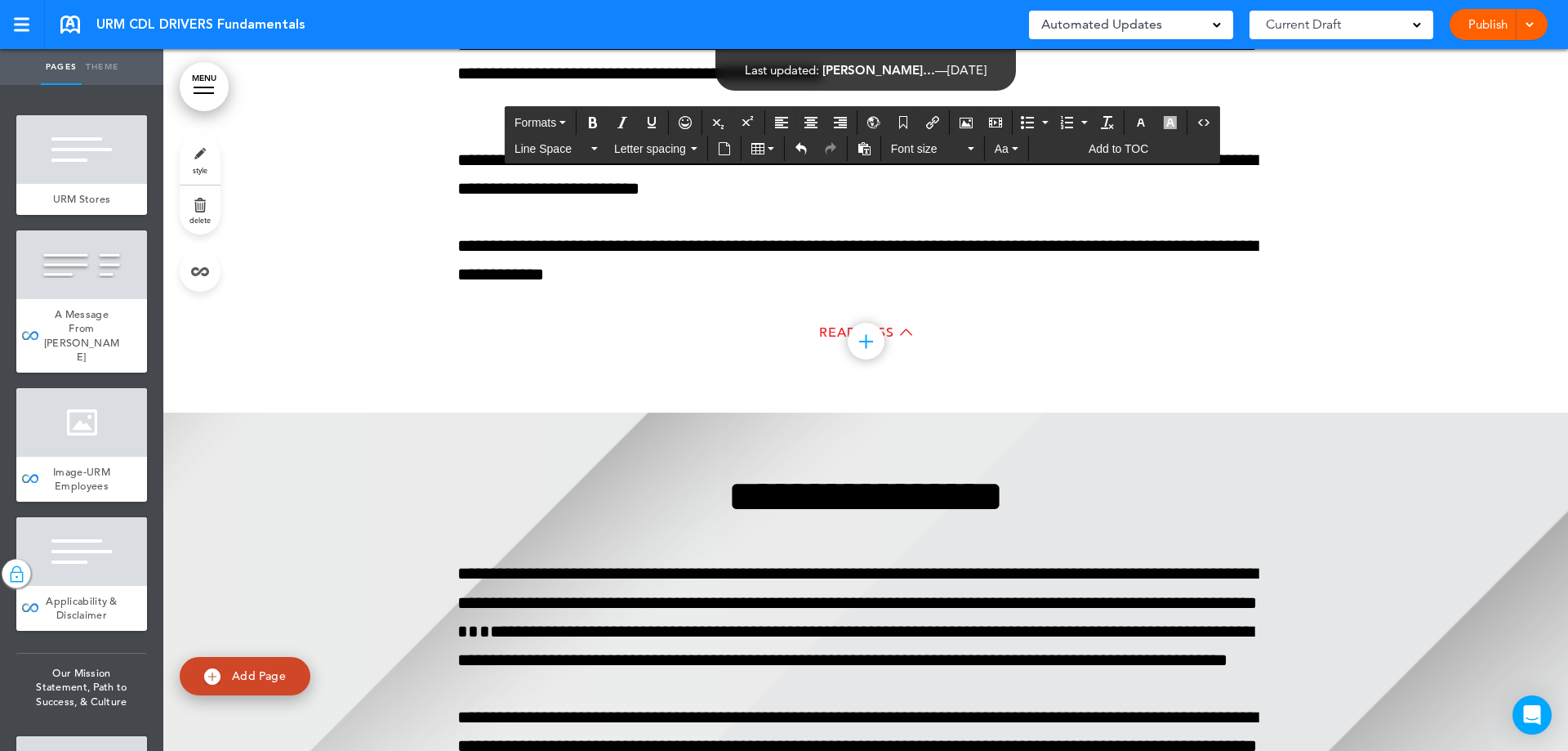
drag, startPoint x: 1176, startPoint y: 406, endPoint x: 482, endPoint y: 313, distance: 700.2
click at [775, 123] on icon "Align left" at bounding box center [781, 122] width 13 height 13
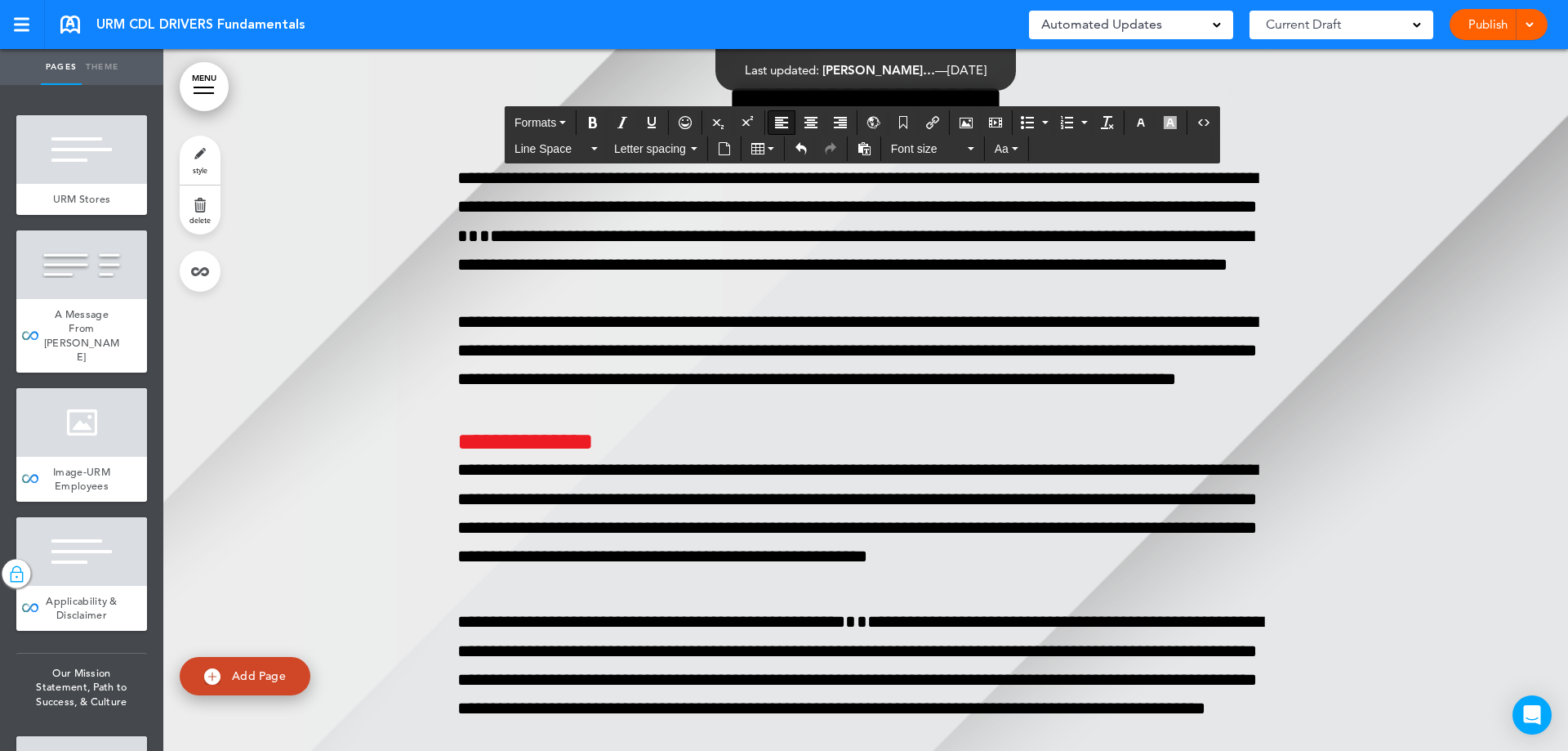
scroll to position [84177, 0]
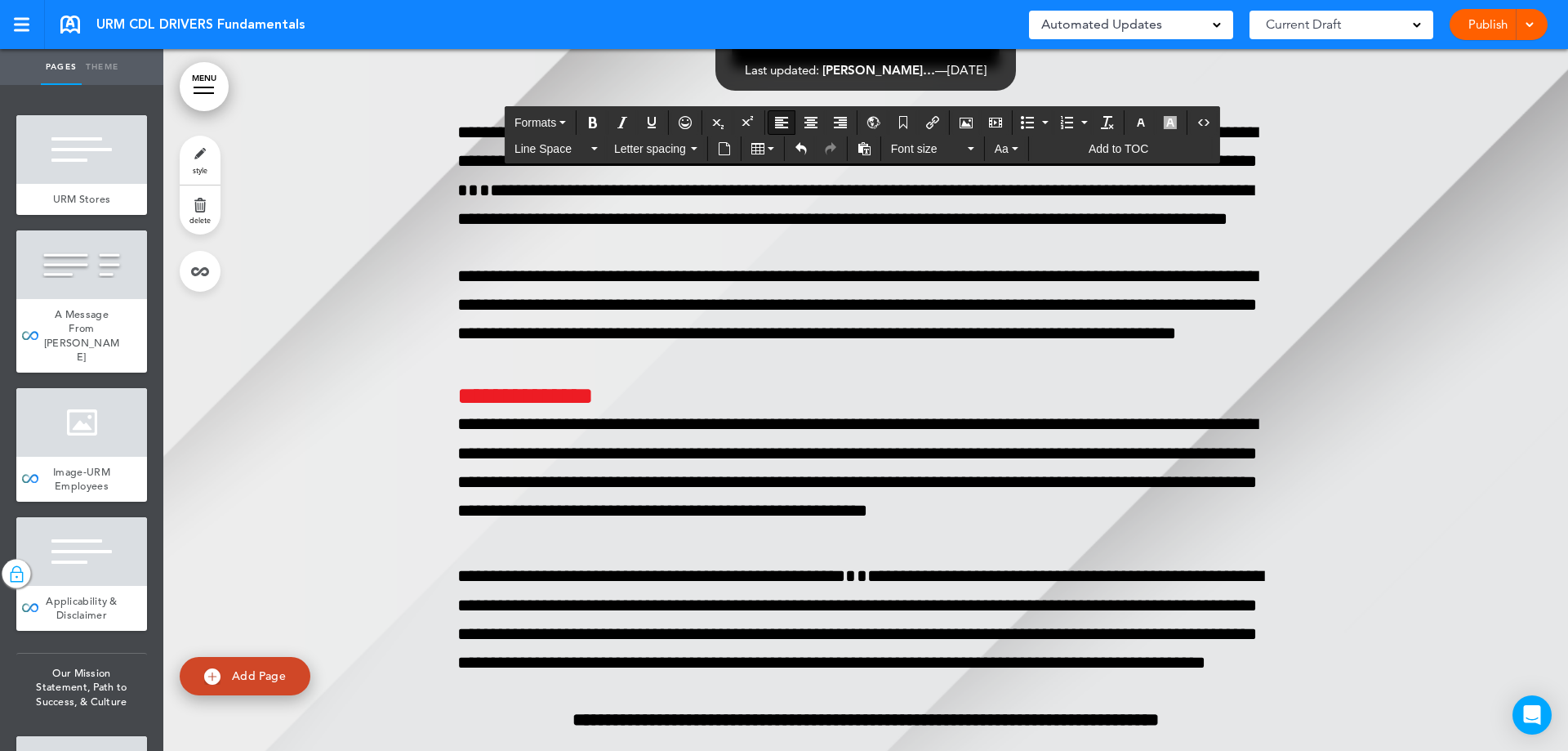
drag, startPoint x: 896, startPoint y: 282, endPoint x: 454, endPoint y: 246, distance: 443.5
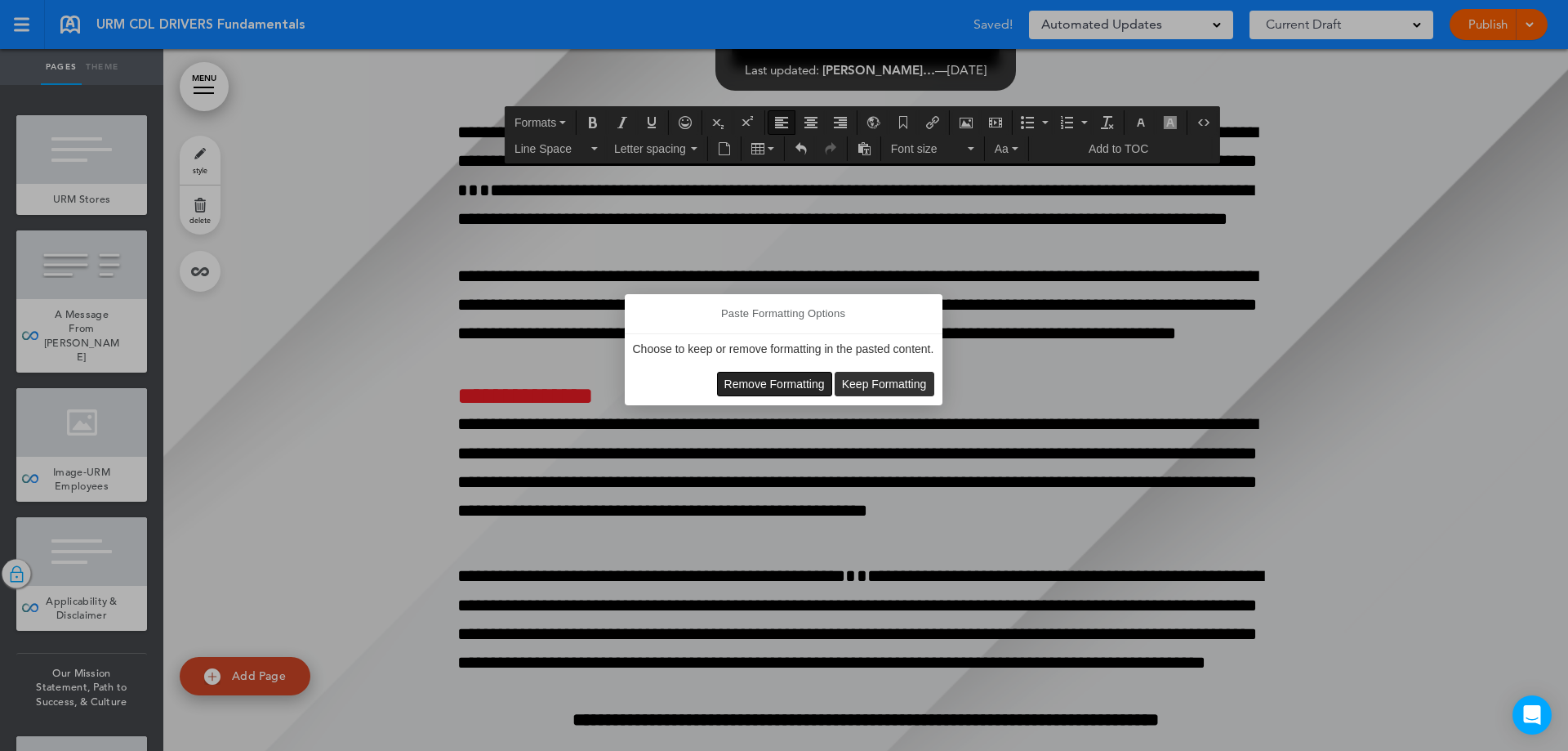
click at [728, 391] on button "Remove Formatting" at bounding box center [774, 383] width 113 height 23
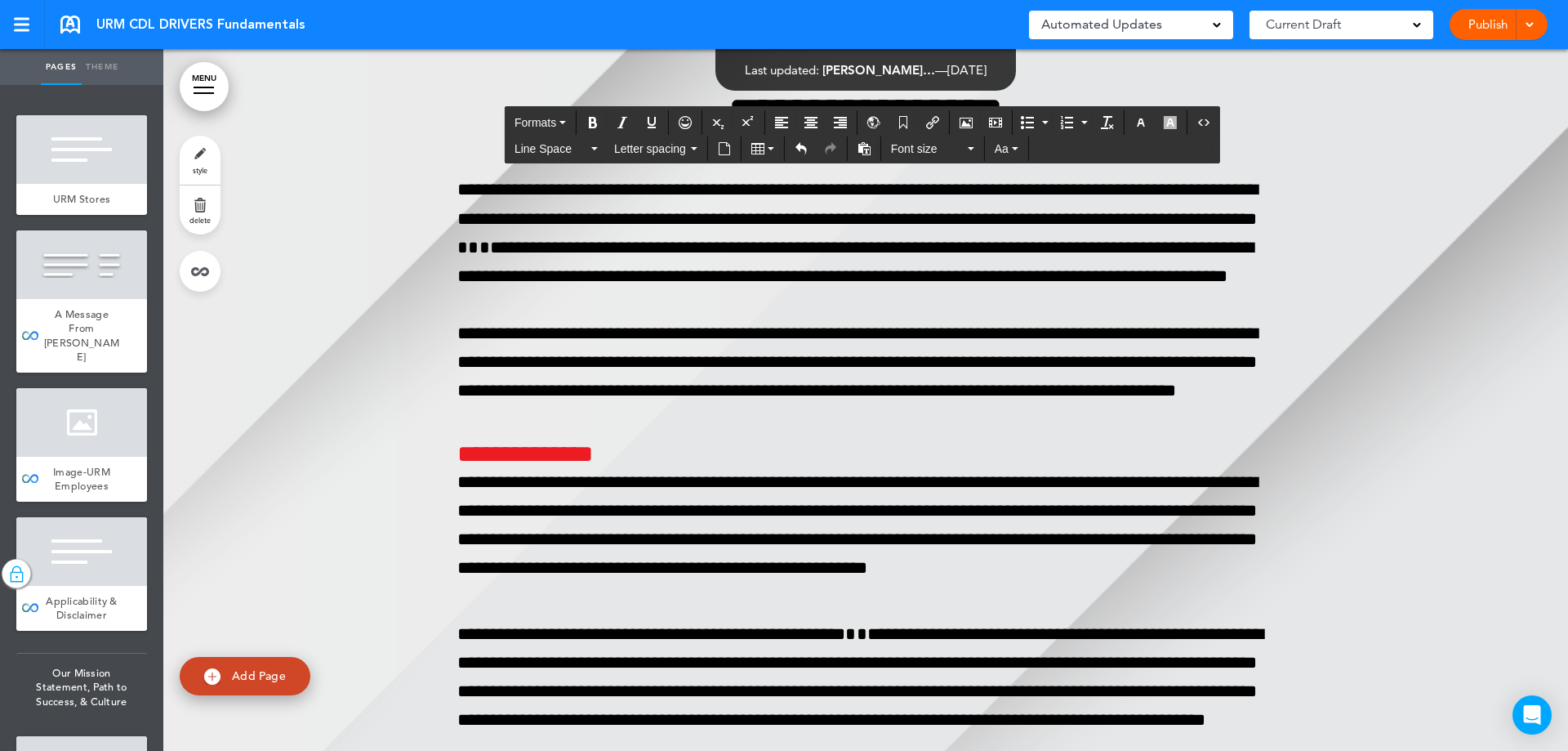
click at [787, 123] on icon "Align left" at bounding box center [781, 122] width 13 height 13
drag, startPoint x: 1233, startPoint y: 276, endPoint x: 455, endPoint y: 211, distance: 780.7
click at [538, 151] on span "Line Space" at bounding box center [551, 148] width 73 height 16
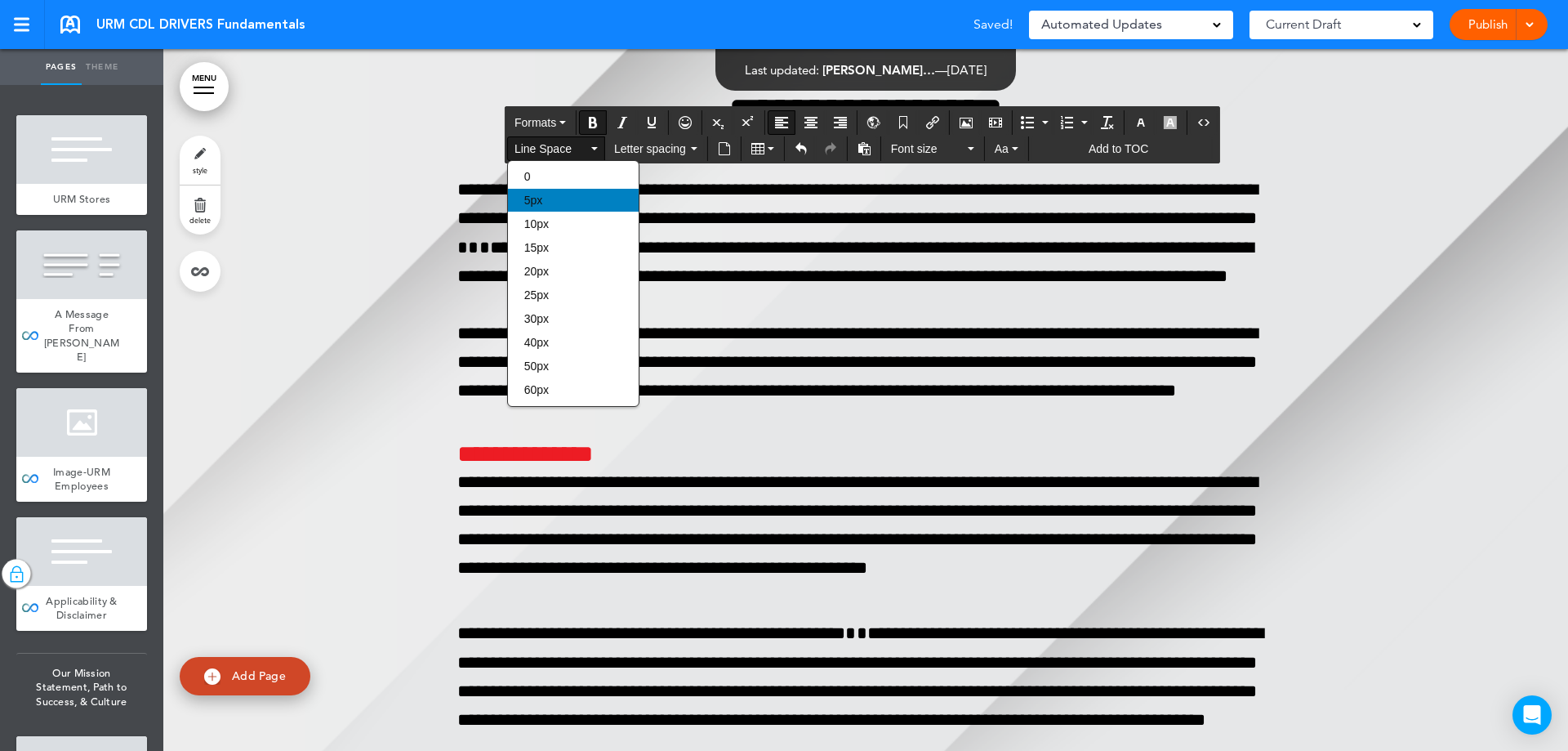
click at [554, 198] on div "5px" at bounding box center [574, 200] width 131 height 23
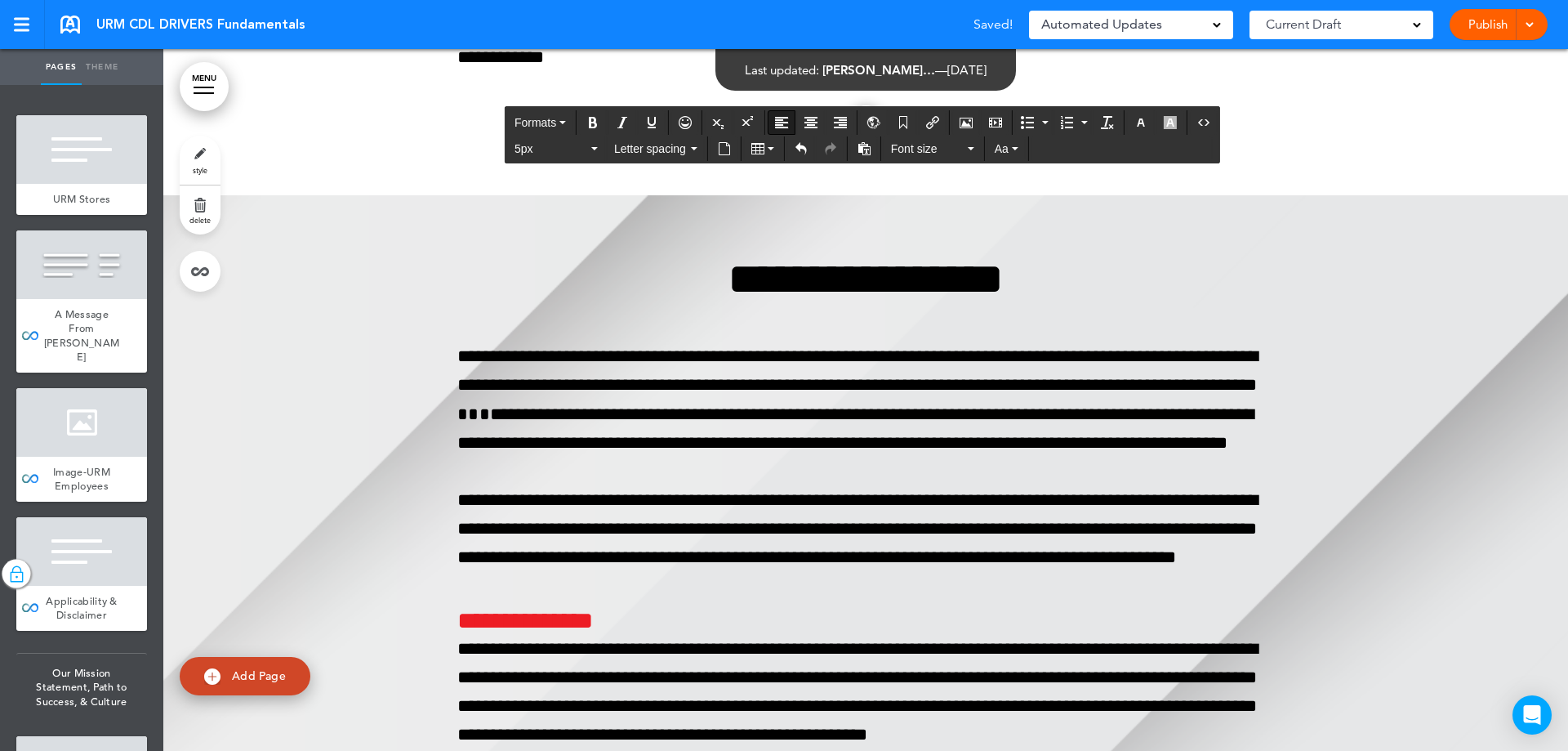
scroll to position [83931, 0]
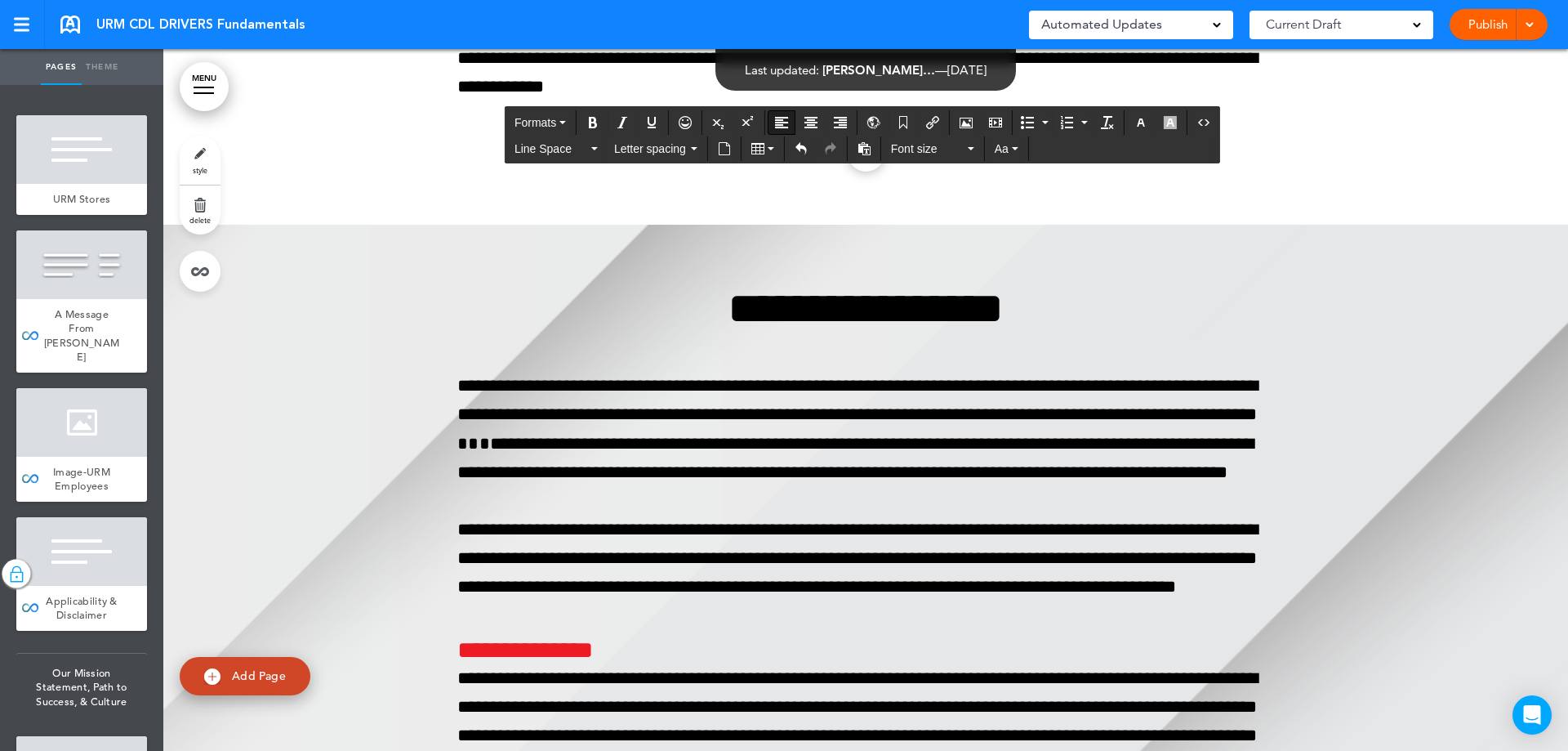
drag, startPoint x: 1211, startPoint y: 262, endPoint x: 386, endPoint y: 181, distance: 829.0
click at [532, 151] on span "Line Space" at bounding box center [551, 148] width 73 height 16
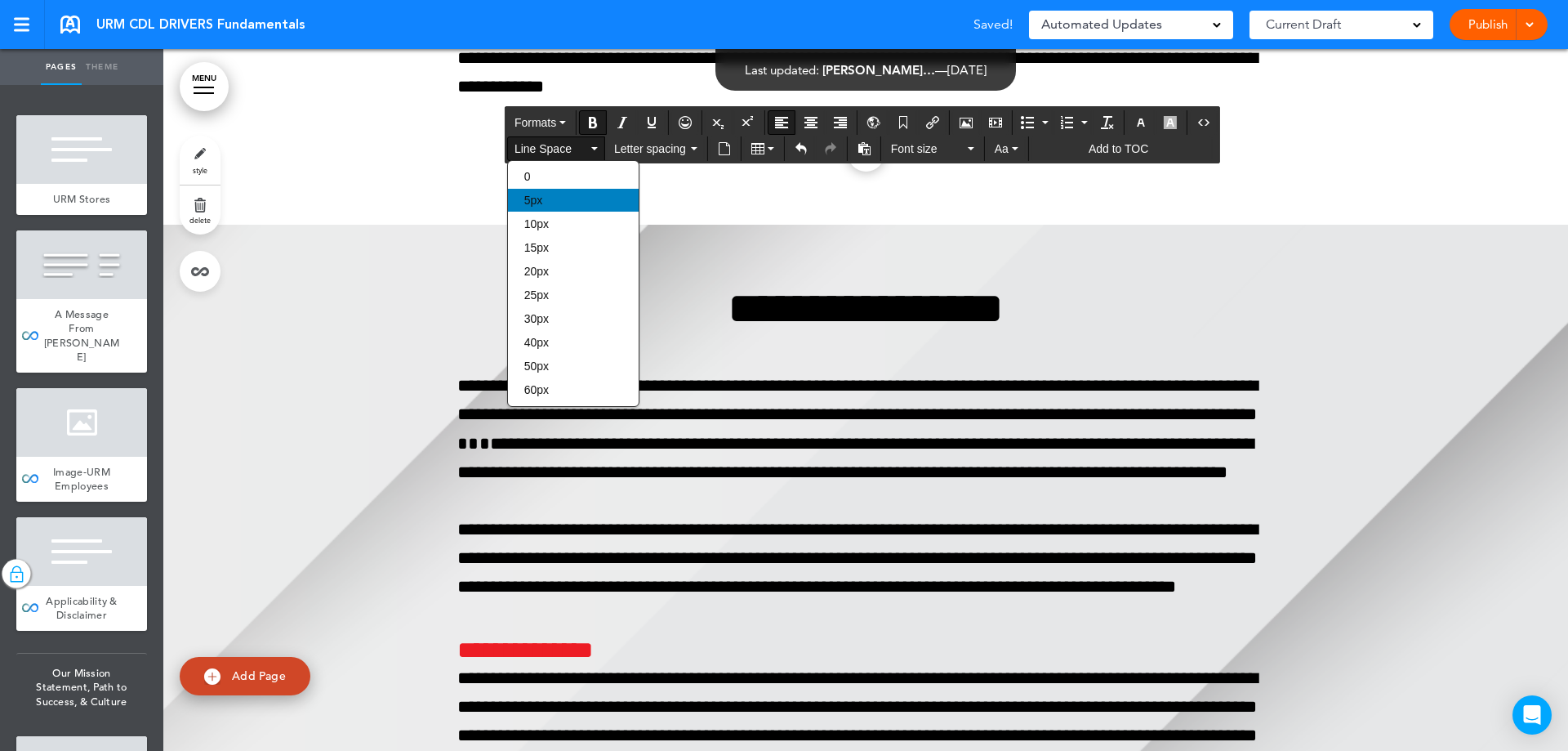
click at [551, 194] on div "5px" at bounding box center [574, 200] width 131 height 23
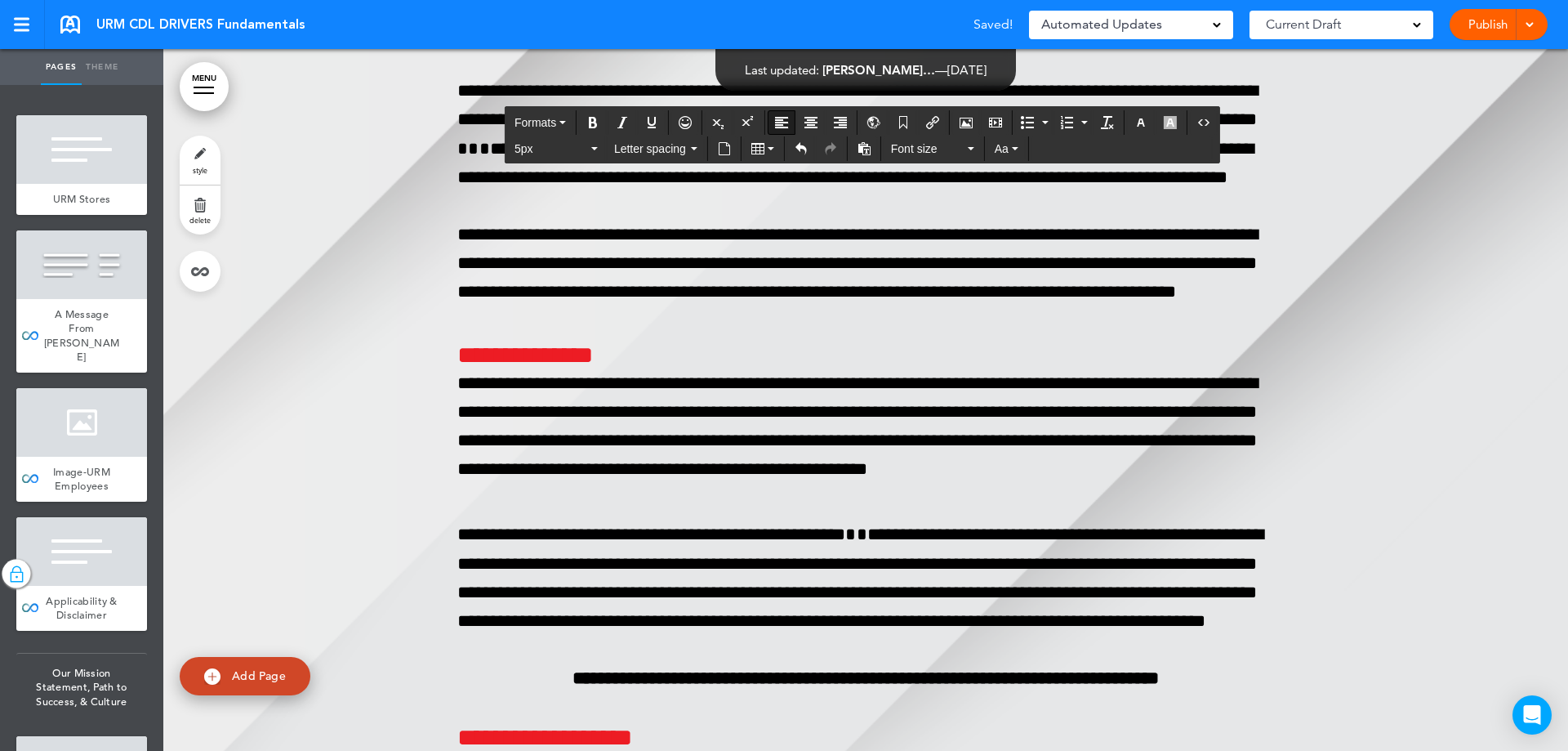
scroll to position [84177, 0]
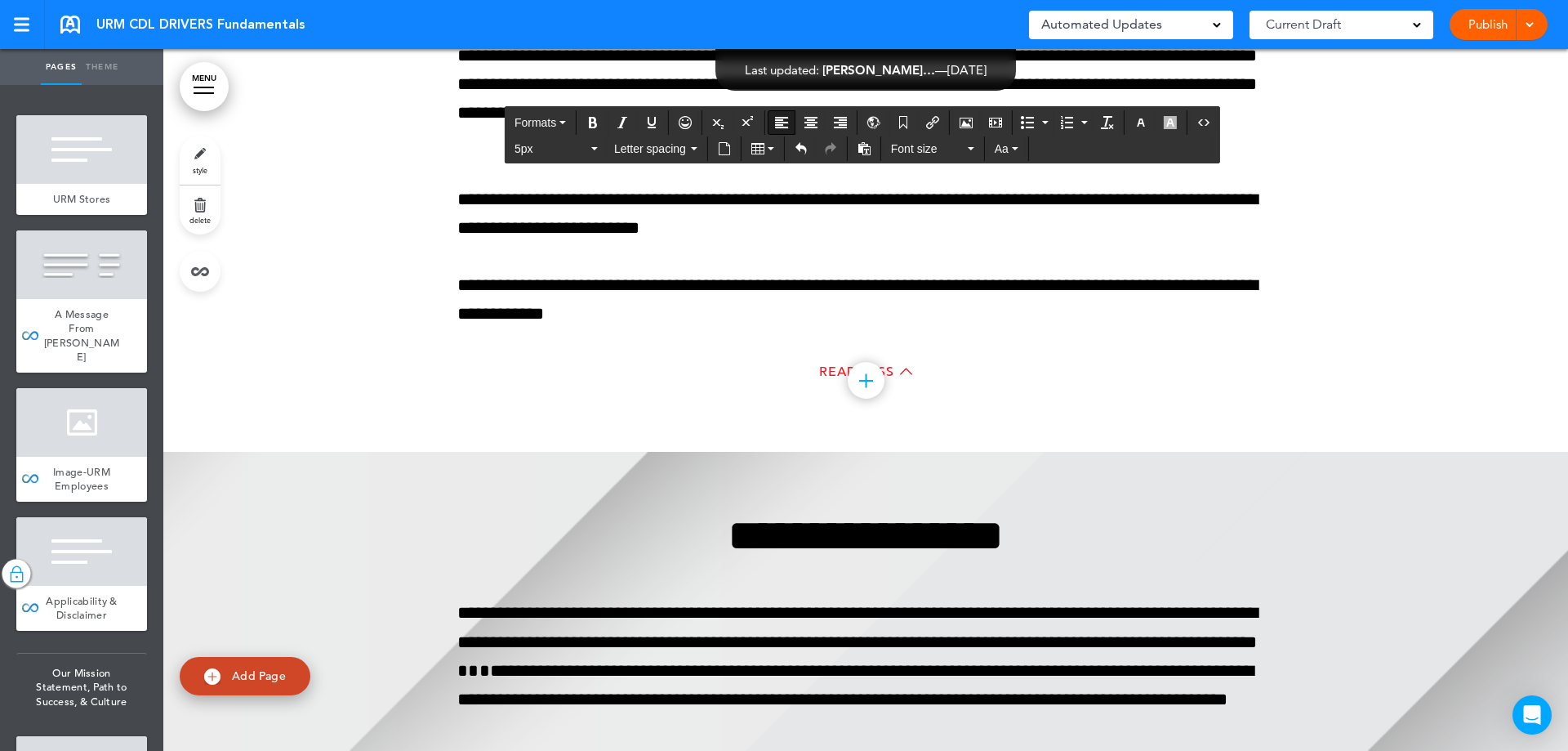
scroll to position [83686, 0]
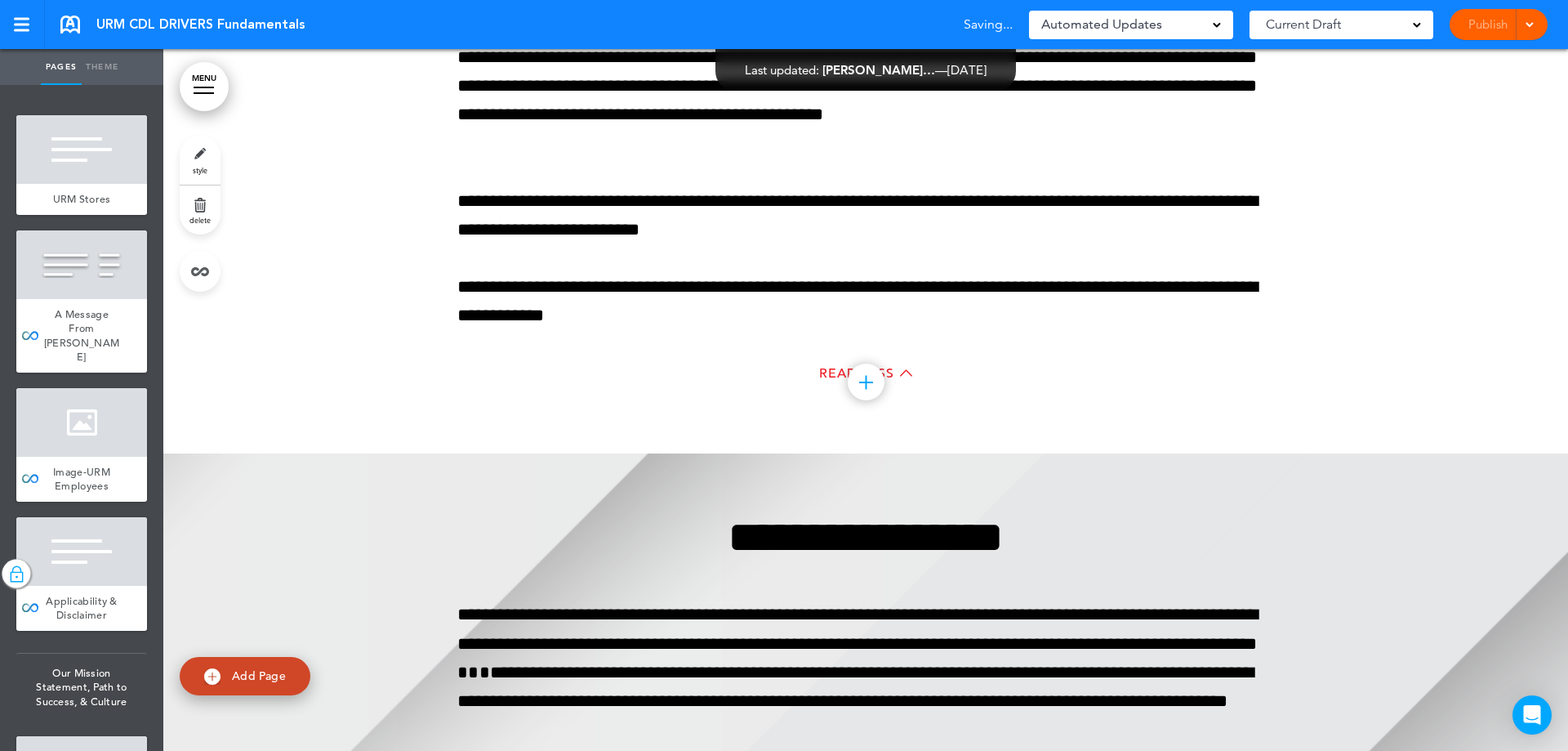
click at [197, 72] on link "MENU" at bounding box center [204, 87] width 49 height 49
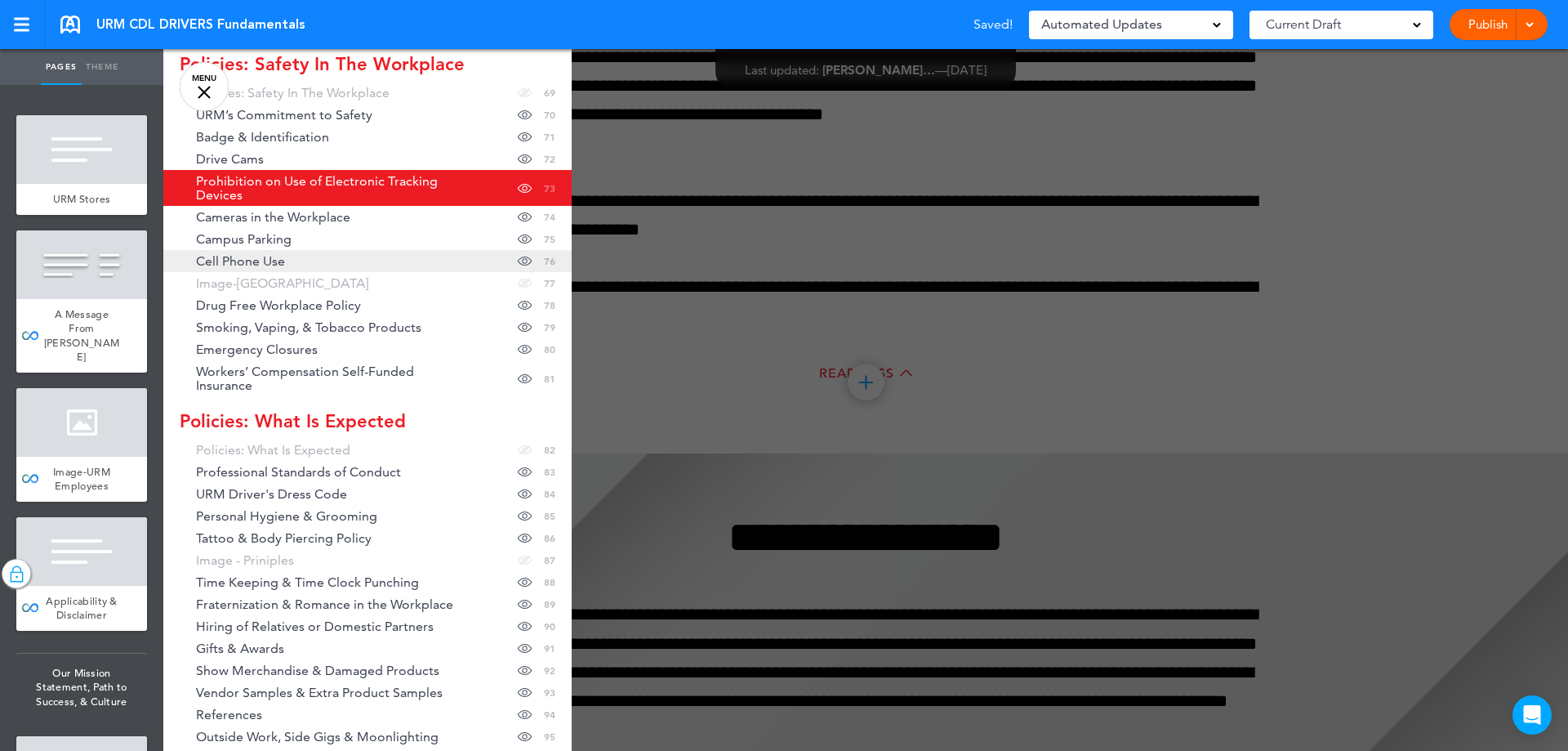
click at [283, 255] on link "Cell Phone Use Hide page in table of contents 76" at bounding box center [368, 261] width 409 height 22
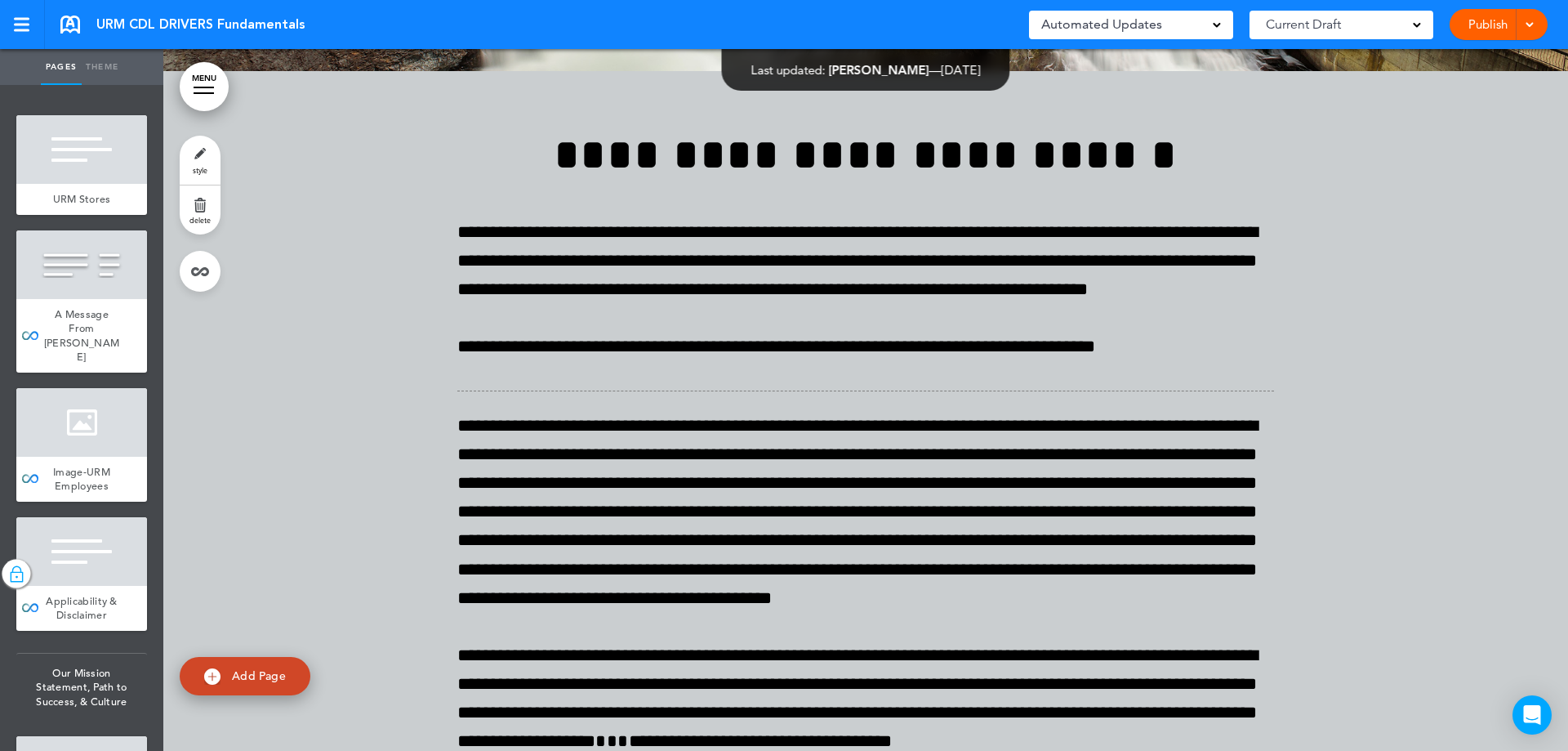
scroll to position [89837, 0]
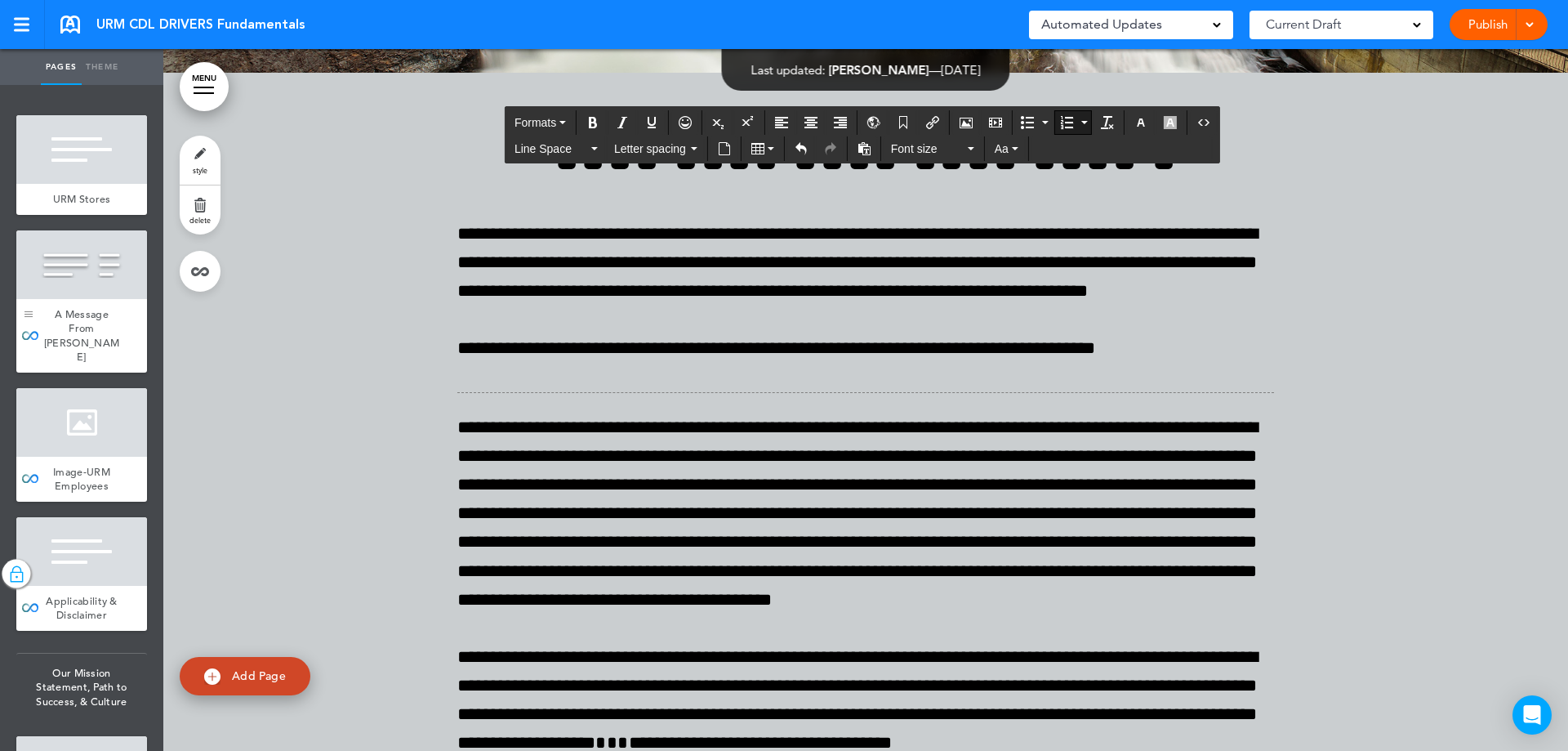
scroll to position [89838, 0]
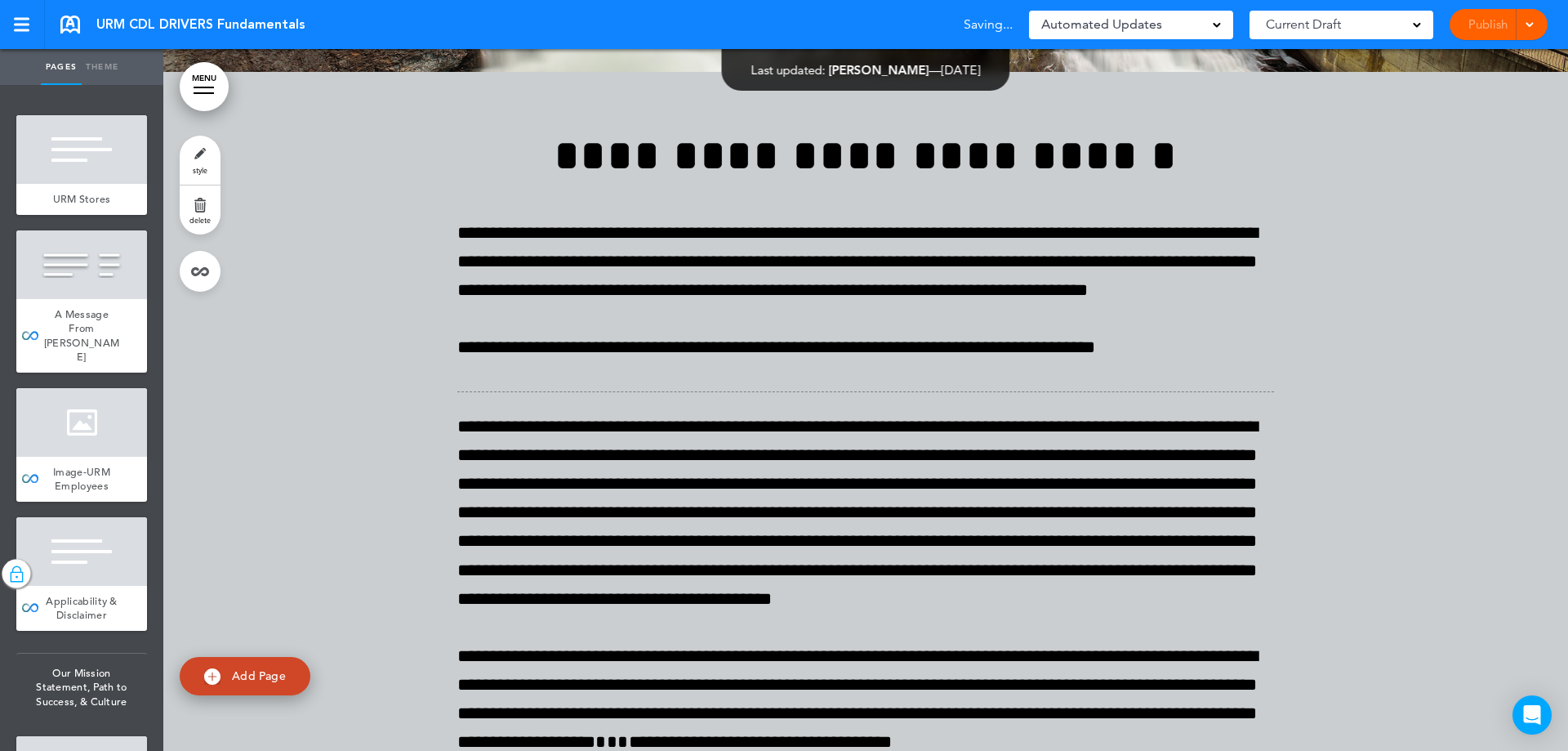
click at [214, 84] on link "MENU" at bounding box center [204, 87] width 49 height 49
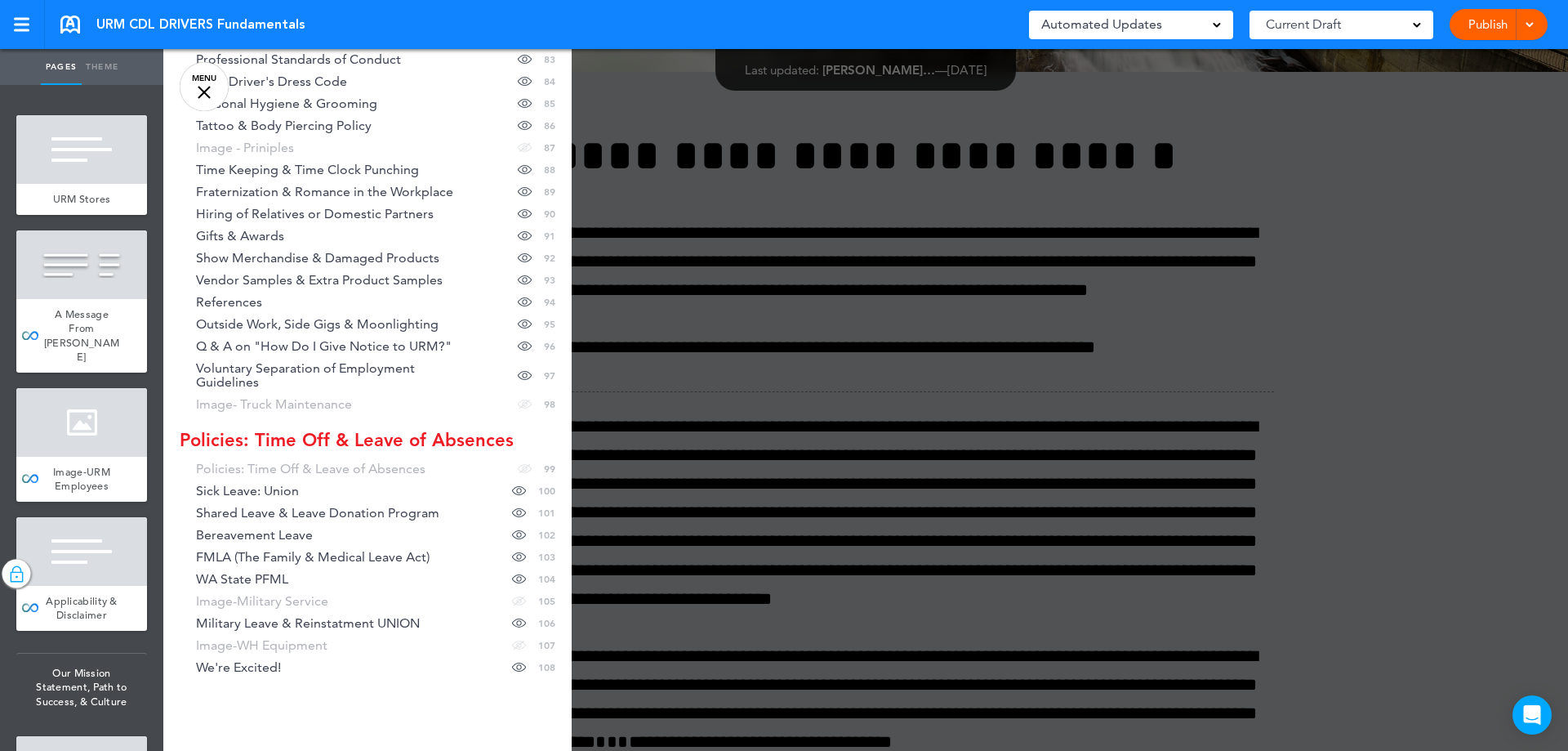
scroll to position [2564, 0]
